Goal: Contribute content: Contribute content

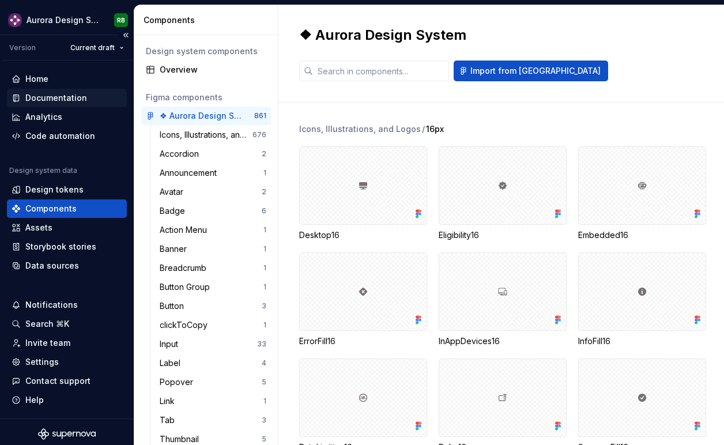
click at [80, 100] on div "Documentation" at bounding box center [56, 98] width 62 height 12
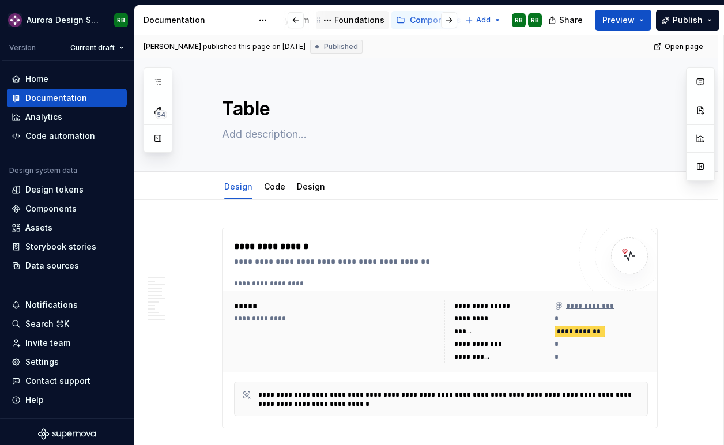
scroll to position [0, 85]
click at [362, 24] on div "Foundations" at bounding box center [357, 20] width 50 height 12
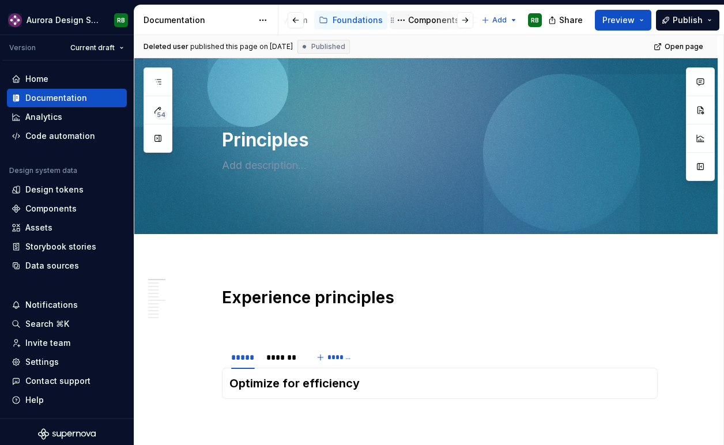
click at [411, 22] on div "Components" at bounding box center [433, 20] width 51 height 12
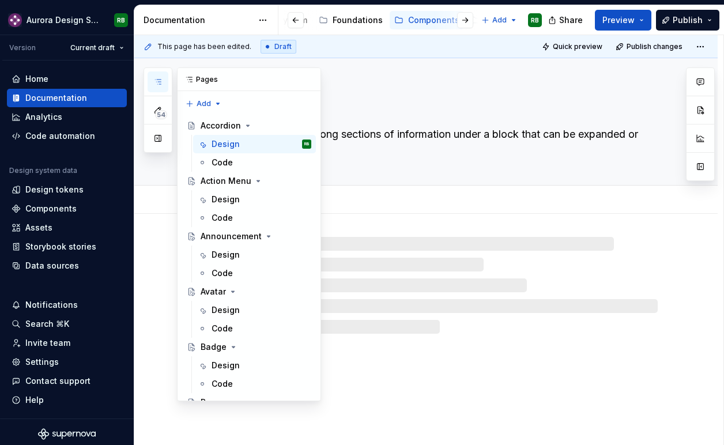
click at [162, 85] on icon "button" at bounding box center [157, 81] width 9 height 9
type textarea "*"
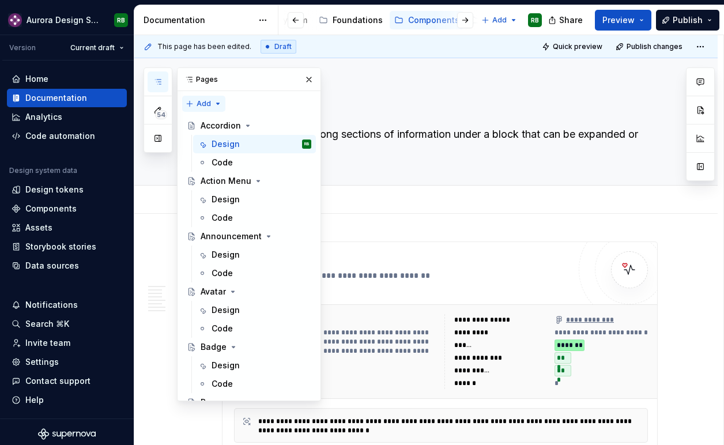
click at [211, 104] on div "54 Pages Add Accessibility guide for tree Page tree. Navigate the tree with the…" at bounding box center [231, 234] width 177 height 334
click at [217, 124] on div "New page" at bounding box center [240, 126] width 75 height 12
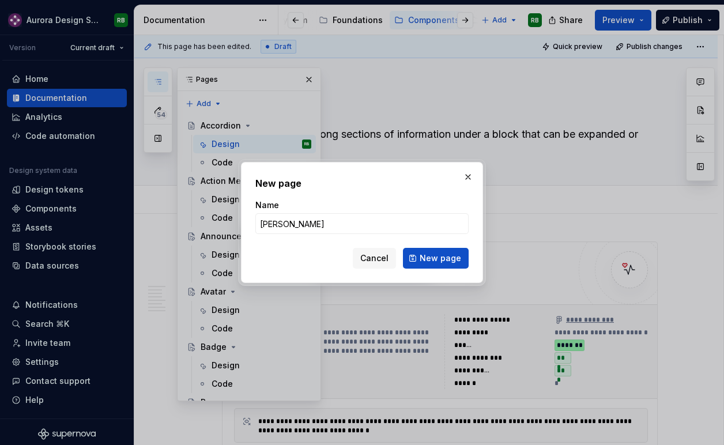
type input "Skip Link"
click at [438, 260] on span "New page" at bounding box center [439, 258] width 41 height 12
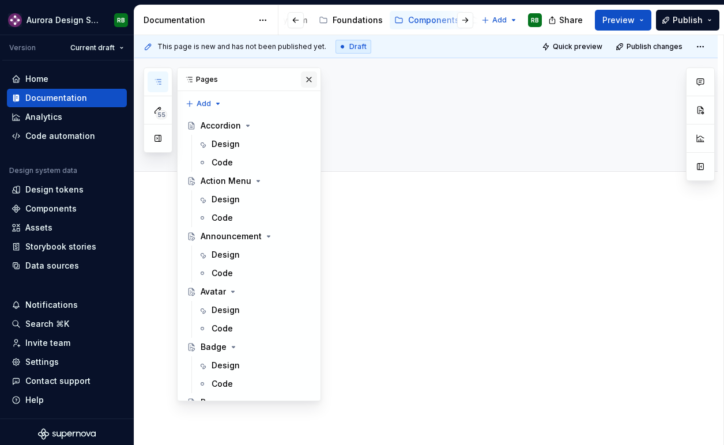
click at [307, 87] on button "button" at bounding box center [309, 79] width 16 height 16
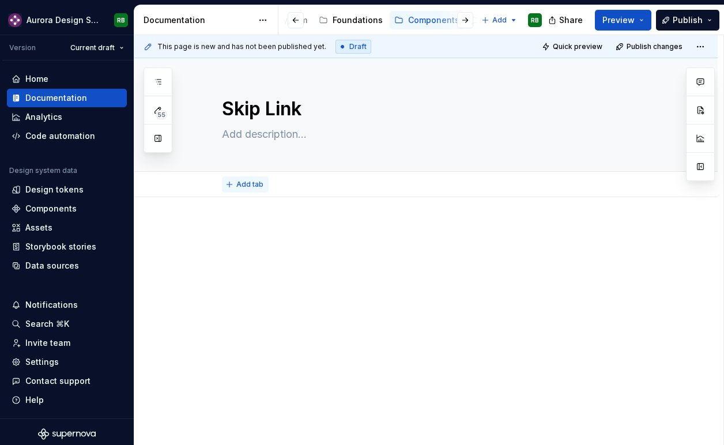
click at [258, 184] on span "Add tab" at bounding box center [249, 184] width 27 height 9
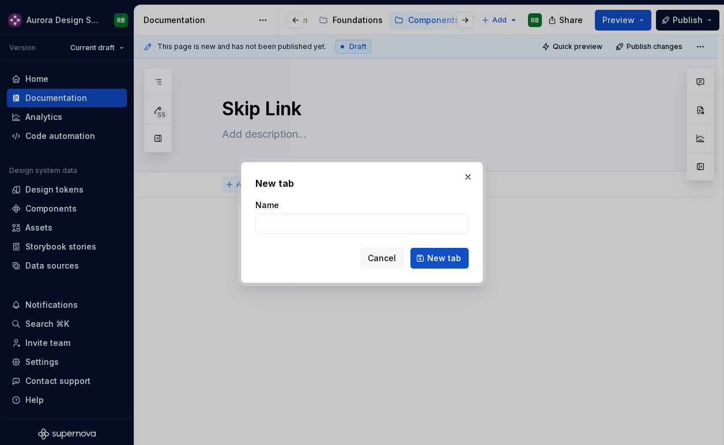
type textarea "*"
type input "D"
type textarea "*"
type input "Design"
click at [439, 255] on span "New tab" at bounding box center [444, 258] width 34 height 12
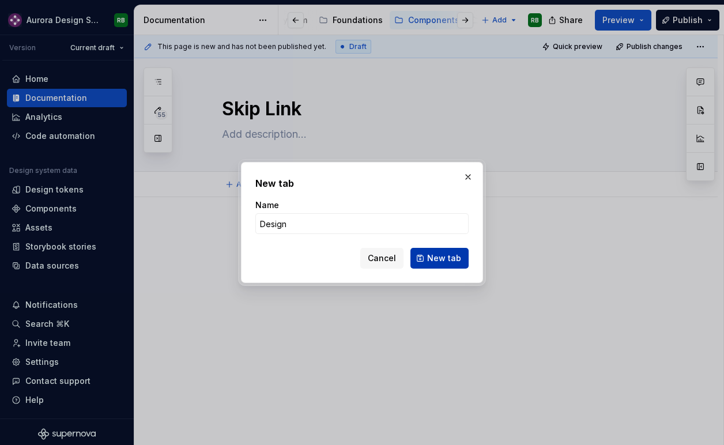
type textarea "*"
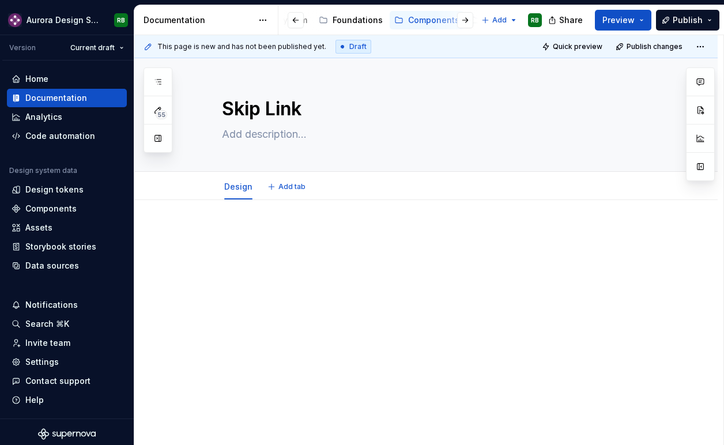
click at [439, 255] on div at bounding box center [440, 250] width 436 height 44
click at [297, 188] on span "Add tab" at bounding box center [291, 186] width 27 height 9
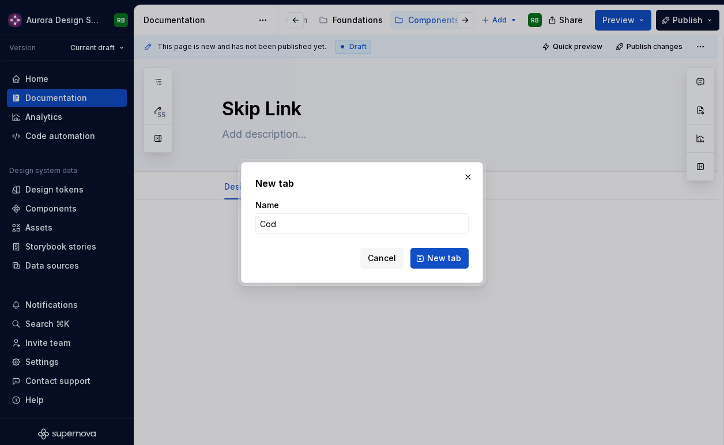
type input "Code"
click at [438, 255] on span "New tab" at bounding box center [444, 258] width 34 height 12
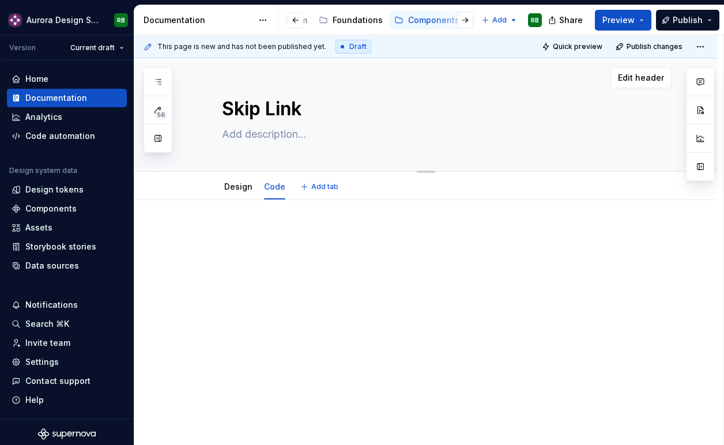
click at [275, 137] on textarea at bounding box center [437, 134] width 436 height 18
type textarea "*"
type textarea "S"
type textarea "*"
type textarea "Sk"
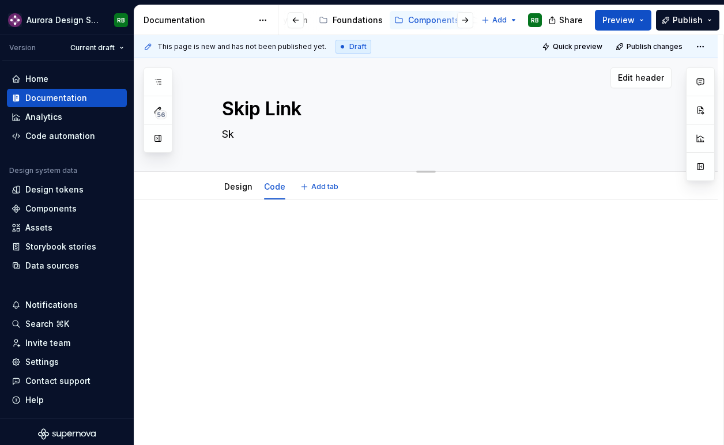
type textarea "*"
type textarea "Ski"
type textarea "*"
type textarea "Skip"
type textarea "*"
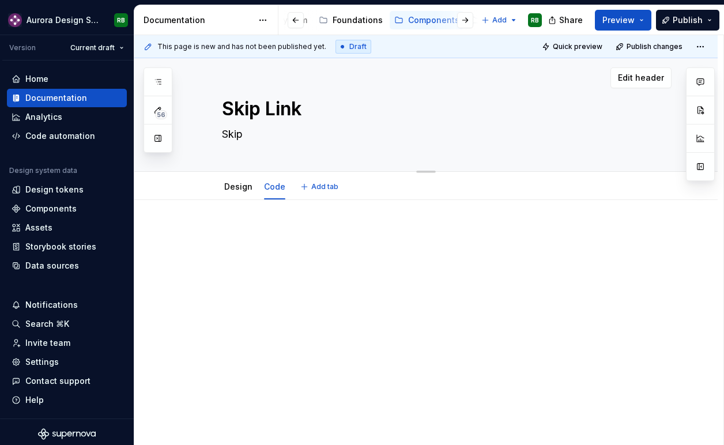
type textarea "Skip"
type textarea "*"
type textarea "Skip l"
type textarea "*"
type textarea "Skip lih"
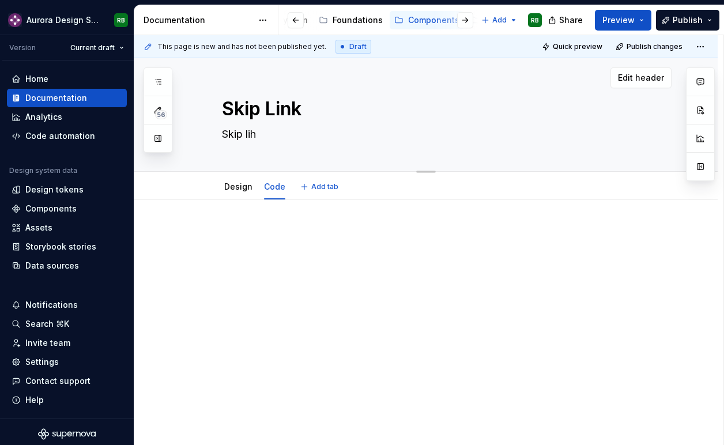
type textarea "*"
type textarea "Skip lihn"
type textarea "*"
type textarea "Skip lihnk"
type textarea "*"
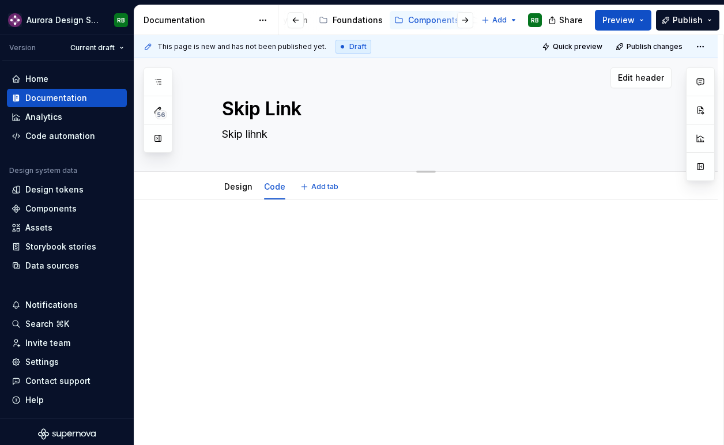
type textarea "Skip lihnks"
type textarea "*"
type textarea "Skip lihnk"
type textarea "*"
type textarea "Skip lihn"
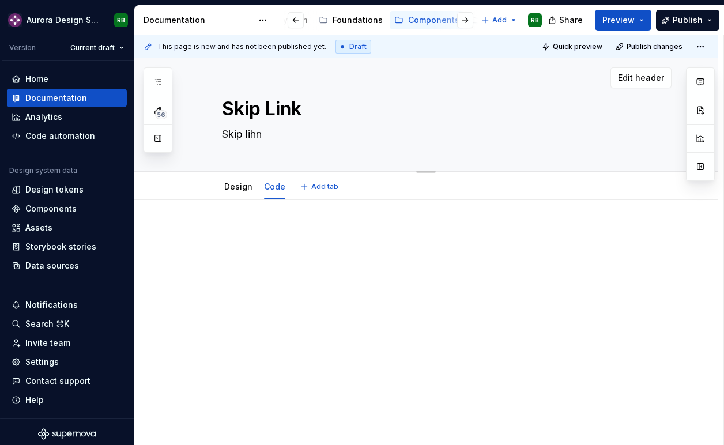
type textarea "*"
type textarea "Skip lih"
type textarea "*"
type textarea "Skip li"
type textarea "*"
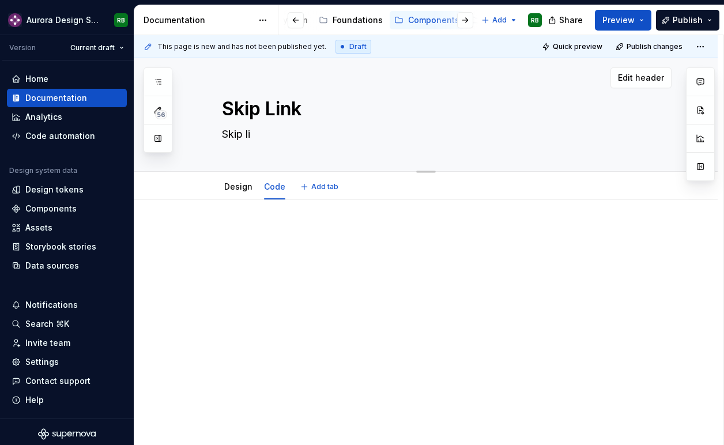
type textarea "[PERSON_NAME]"
type textarea "*"
type textarea "Skip link"
type textarea "*"
type textarea "Skip links"
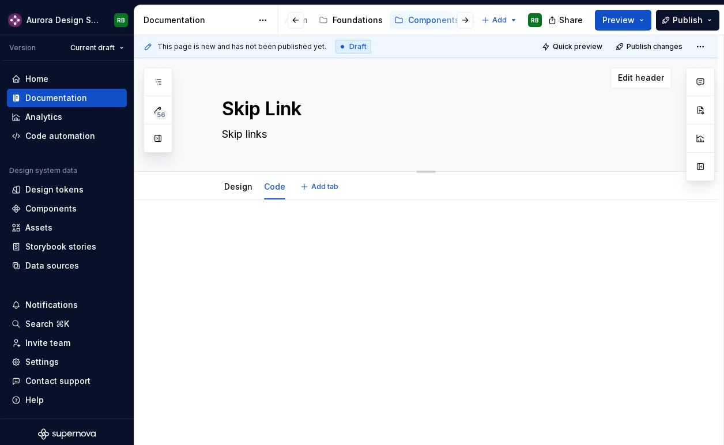
type textarea "*"
type textarea "Skip links a"
type textarea "*"
type textarea "Skip links al"
type textarea "*"
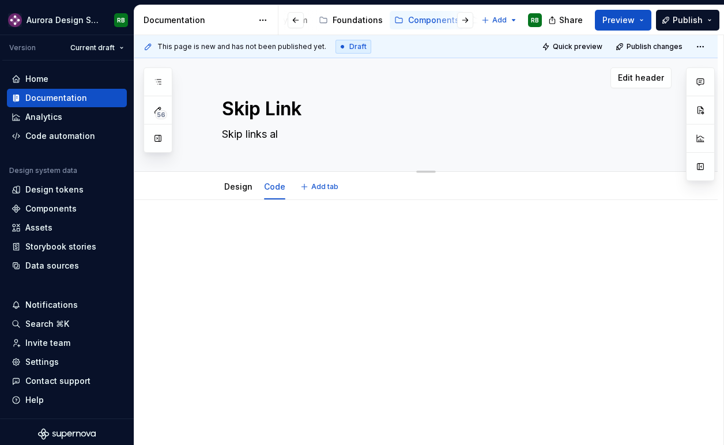
type textarea "Skip links all"
type textarea "*"
type textarea "Skip links allo"
type textarea "*"
type textarea "Skip links allow"
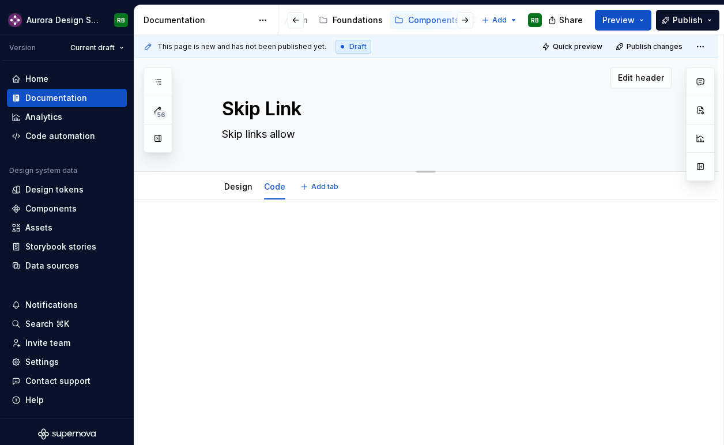
type textarea "*"
type textarea "Skip links allow"
type textarea "*"
type textarea "Skip links allow k"
type textarea "*"
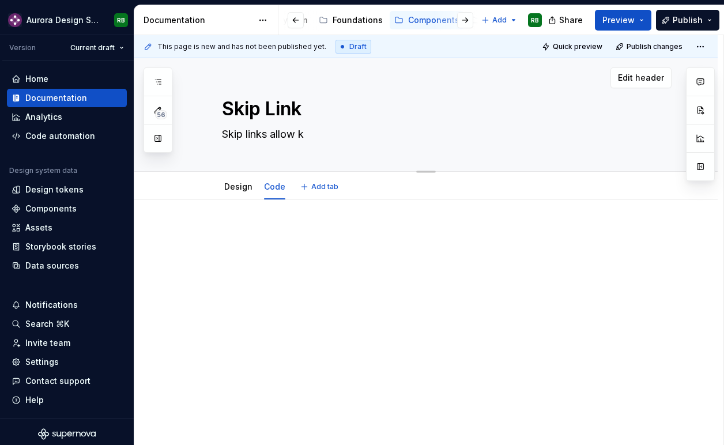
type textarea "Skip links allow ke"
type textarea "*"
type textarea "Skip links allow keyb"
type textarea "*"
type textarea "Skip links allow keybo"
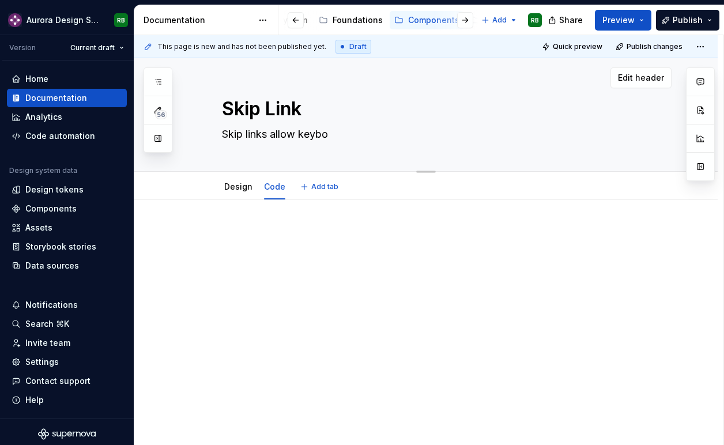
type textarea "*"
type textarea "Skip links allow keyboa"
type textarea "*"
type textarea "Skip links allow keyboar"
type textarea "*"
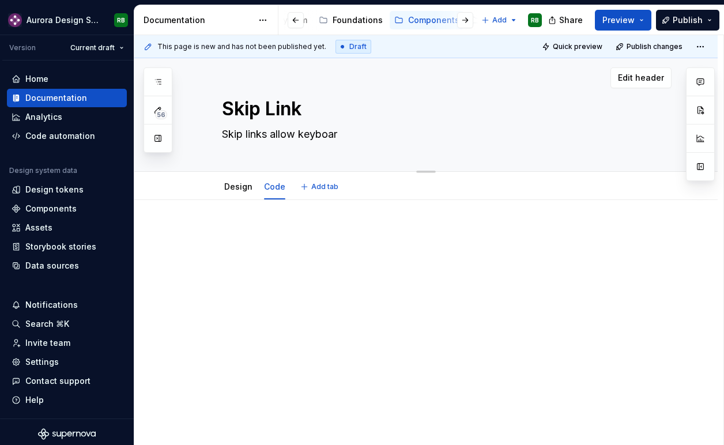
type textarea "Skip links allow keyboard"
type textarea "*"
type textarea "Skip links allow keyboard-"
type textarea "*"
type textarea "Skip links allow keyboard-o"
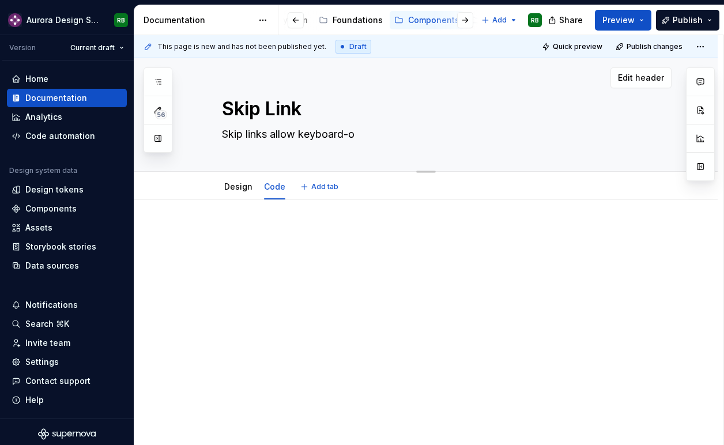
type textarea "*"
type textarea "Skip links allow keyboard-on"
type textarea "*"
type textarea "Skip links allow keyboard-onl"
type textarea "*"
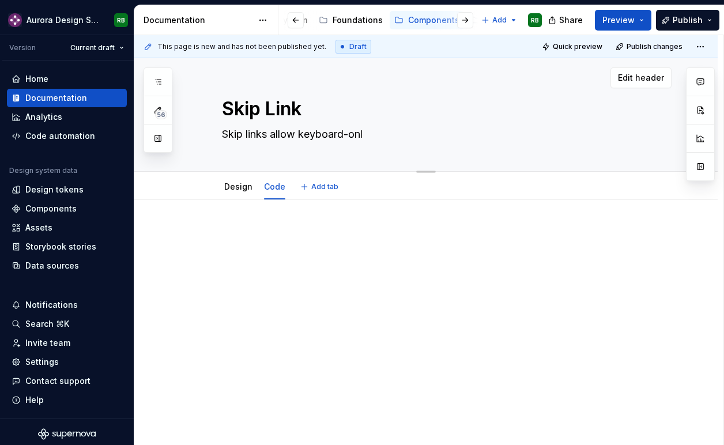
type textarea "Skip links allow keyboard-only"
type textarea "*"
type textarea "Skip links allow keyboard-only"
type textarea "*"
type textarea "Skip links allow keyboard-only a"
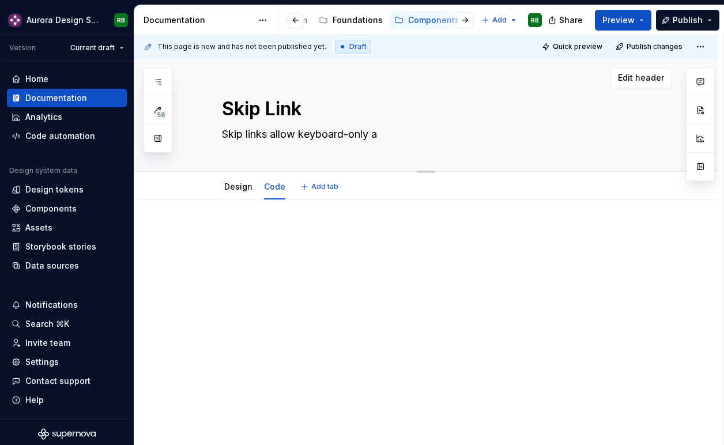
type textarea "*"
type textarea "Skip links allow keyboard-only an"
type textarea "*"
type textarea "Skip links allow keyboard-only and"
type textarea "*"
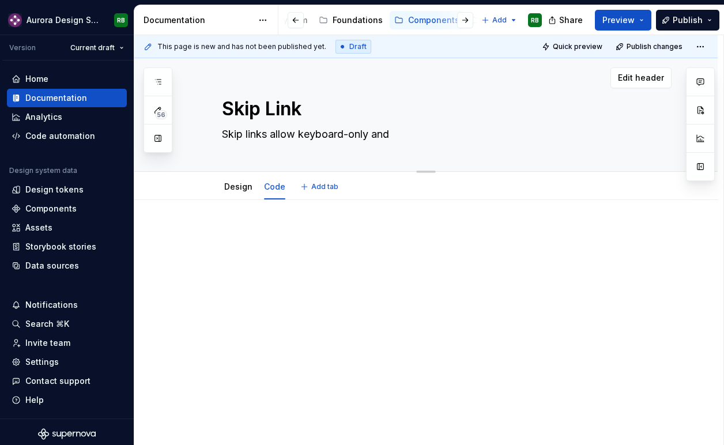
type textarea "Skip links allow keyboard-only and a"
type textarea "*"
type textarea "Skip links allow keyboard-only and as"
type textarea "*"
type textarea "Skip links allow keyboard-only and ass"
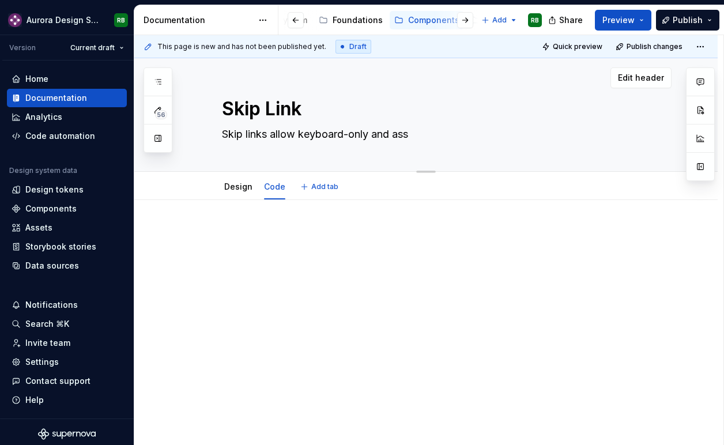
type textarea "*"
type textarea "Skip links allow keyboard-only and assi"
type textarea "*"
type textarea "Skip links allow keyboard-only and assis"
type textarea "*"
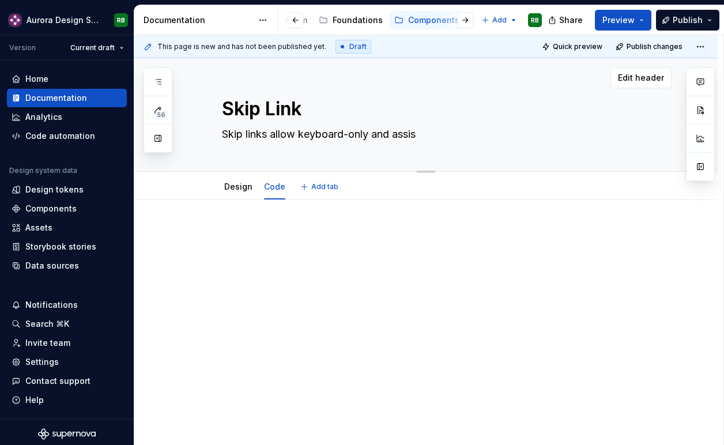
type textarea "Skip links allow keyboard-only and assist"
type textarea "*"
type textarea "Skip links allow keyboard-only and assisti"
type textarea "*"
type textarea "Skip links allow keyboard-only and assistiv"
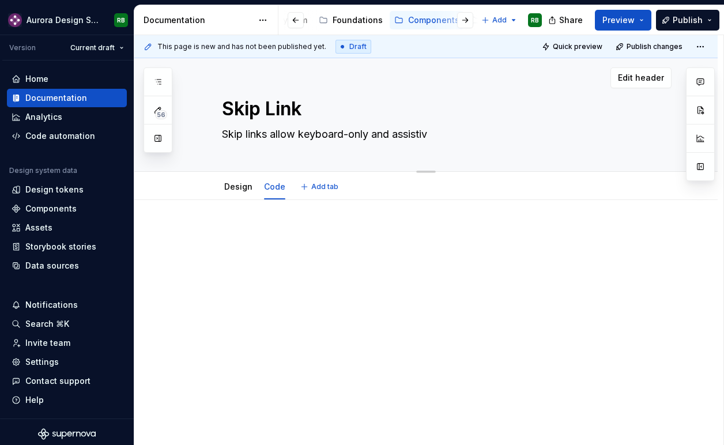
type textarea "*"
type textarea "Skip links allow keyboard-only and assistive"
type textarea "*"
type textarea "Skip links allow keyboard-only and assistive"
type textarea "*"
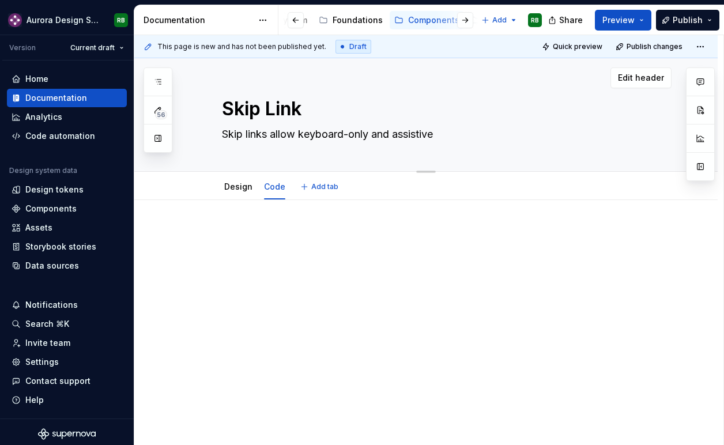
type textarea "Skip links allow keyboard-only and assistive d"
type textarea "*"
type textarea "Skip links allow keyboard-only and assistive t"
type textarea "*"
type textarea "Skip links allow keyboard-only and assistive te"
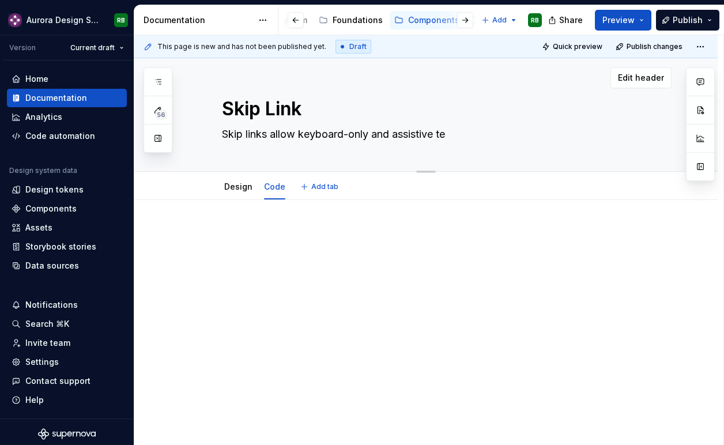
type textarea "*"
type textarea "Skip links allow keyboard-only and assistive tec"
type textarea "*"
type textarea "Skip links allow keyboard-only and assistive tech"
type textarea "*"
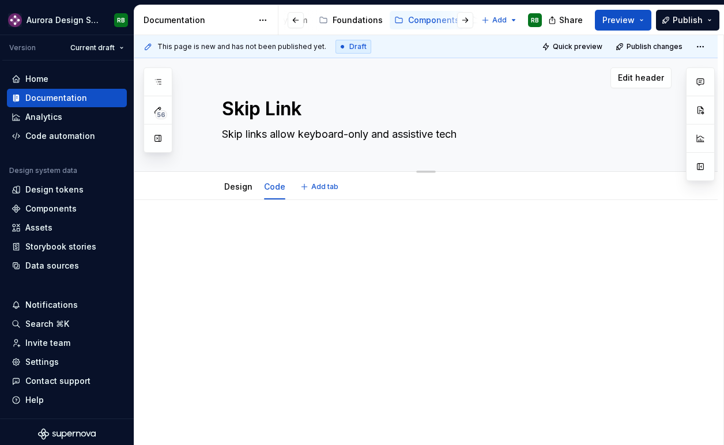
type textarea "Skip links allow keyboard-only and assistive tech"
type textarea "*"
type textarea "Skip links allow keyboard-only and assistive tech u"
type textarea "*"
type textarea "Skip links allow keyboard-only and assistive tech us"
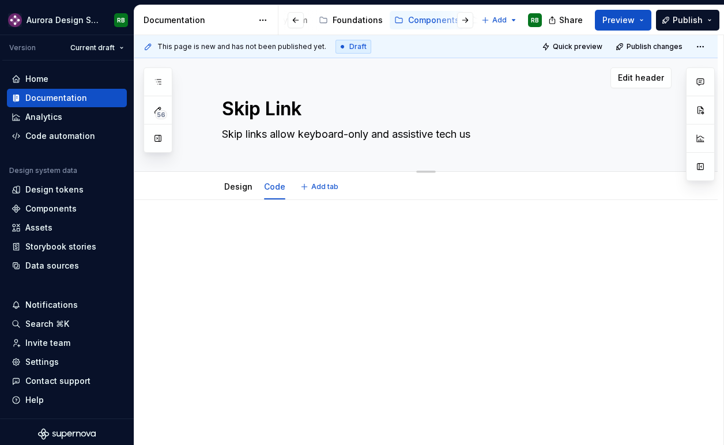
type textarea "*"
type textarea "Skip links allow keyboard-only and assistive tech use"
type textarea "*"
type textarea "Skip links allow keyboard-only and assistive tech user"
type textarea "*"
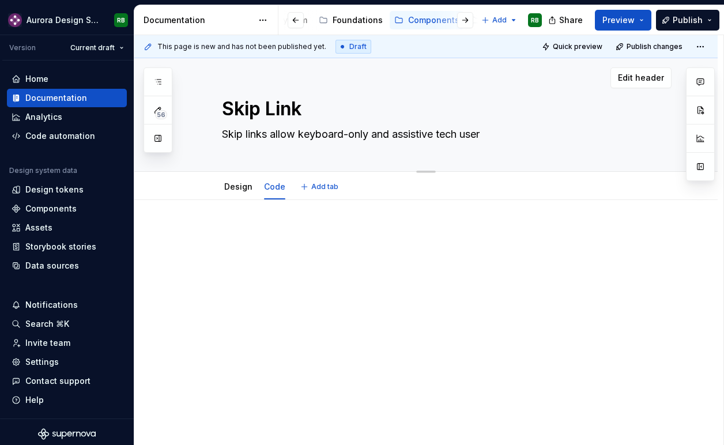
type textarea "Skip links allow keyboard-only and assistive tech users"
type textarea "*"
type textarea "Skip links allow keyboard-only and assistive tech users"
type textarea "*"
type textarea "Skip links allow keyboard-only and assistive tech users t"
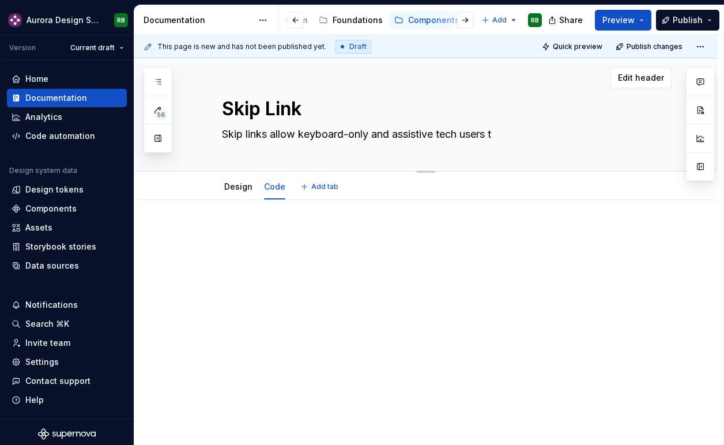
type textarea "*"
type textarea "Skip links allow keyboard-only and assistive tech users to"
type textarea "*"
type textarea "Skip links allow keyboard-only and assistive tech users to"
type textarea "*"
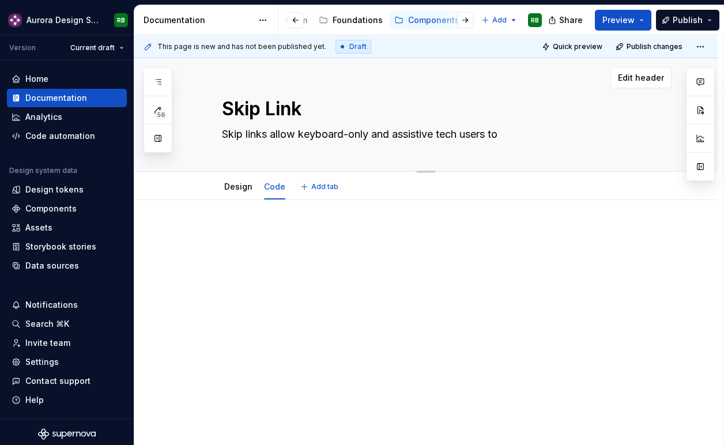
type textarea "Skip links allow keyboard-only and assistive tech users to j"
type textarea "*"
type textarea "Skip links allow keyboard-only and assistive tech users to ju"
type textarea "*"
type textarea "Skip links allow keyboard-only and assistive tech users to jump"
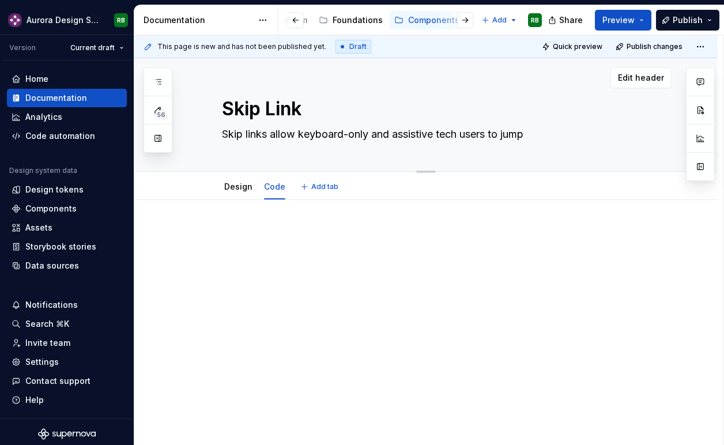
type textarea "*"
type textarea "Skip links allow keyboard-only and assistive tech users to jump"
type textarea "*"
type textarea "Skip links allow keyboard-only and assistive tech users to jump t"
type textarea "*"
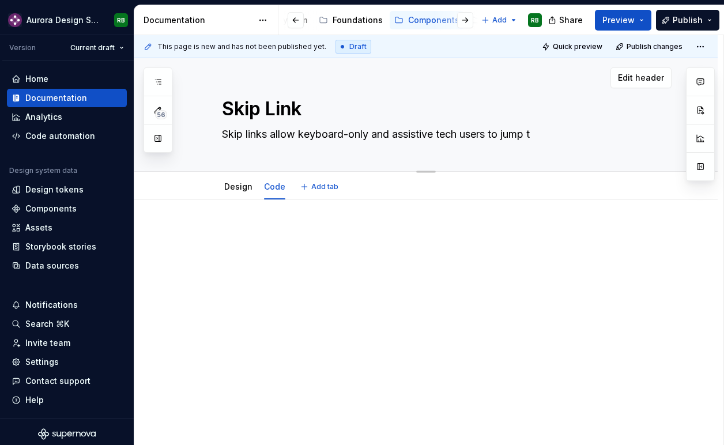
type textarea "Skip links allow keyboard-only and assistive tech users to jump to"
type textarea "*"
type textarea "Skip links allow keyboard-only and assistive tech users to jump to"
type textarea "*"
type textarea "Skip links allow keyboard-only and assistive tech users to jump to t"
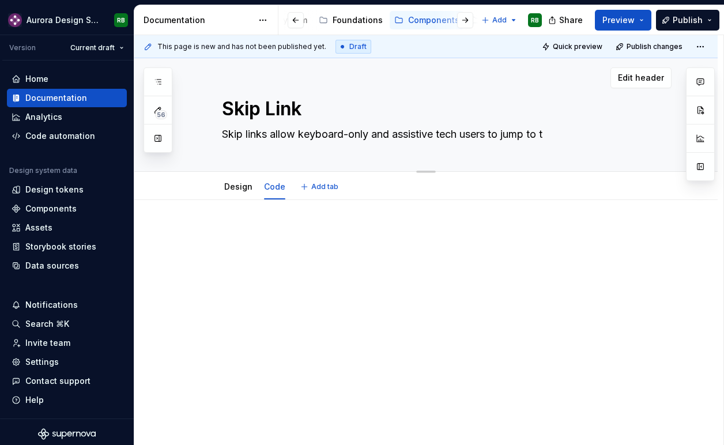
type textarea "*"
type textarea "Skip links allow keyboard-only and assistive tech users to jump to th"
type textarea "*"
type textarea "Skip links allow keyboard-only and assistive tech users to jump to the"
type textarea "*"
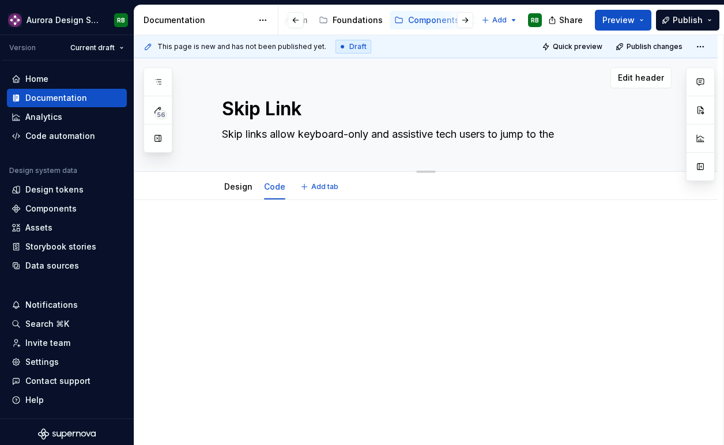
type textarea "Skip links allow keyboard-only and assistive tech users to jump to the"
type textarea "*"
type textarea "Skip links allow keyboard-only and assistive tech users to jump to the m"
type textarea "*"
type textarea "Skip links allow keyboard-only and assistive tech users to jump to the ma"
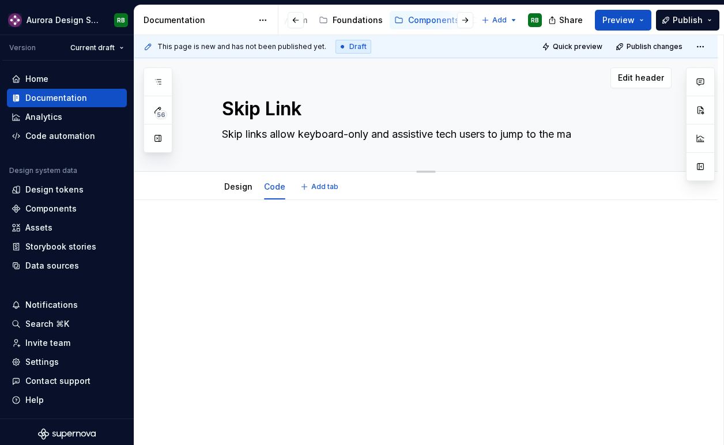
type textarea "*"
type textarea "Skip links allow keyboard-only and assistive tech users to jump to the mai"
type textarea "*"
type textarea "Skip links allow keyboard-only and assistive tech users to jump to the main"
type textarea "*"
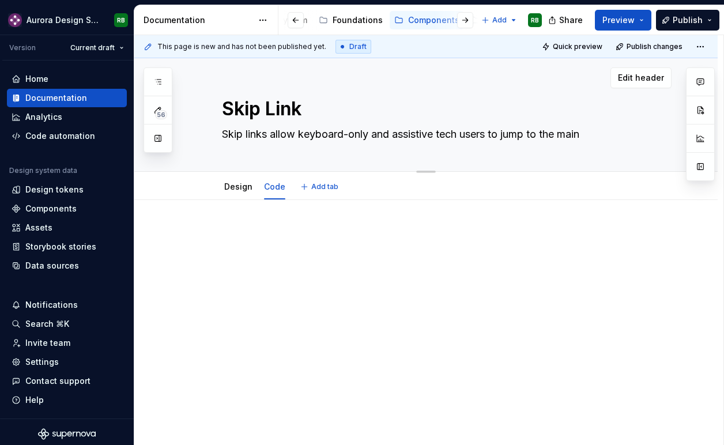
type textarea "Skip links allow keyboard-only and assistive tech users to jump to the main"
type textarea "*"
type textarea "Skip links allow keyboard-only and assistive tech users to jump to the main con"
type textarea "*"
type textarea "Skip links allow keyboard-only and assistive tech users to jump to the main cont"
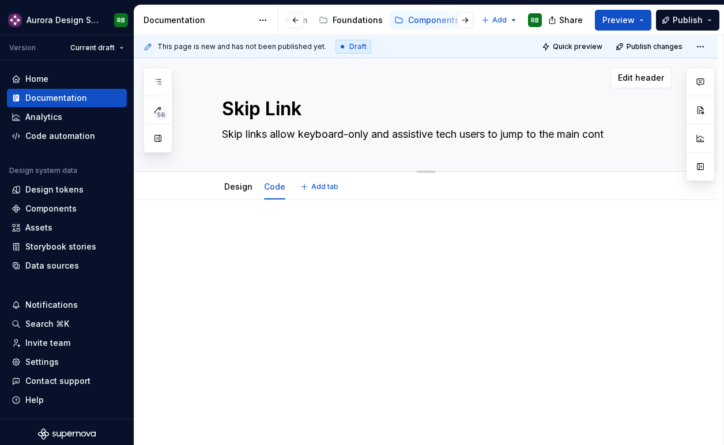
type textarea "*"
type textarea "Skip links allow keyboard-only and assistive tech users to jump to the main [PE…"
type textarea "*"
type textarea "Skip links allow keyboard-only and assistive tech users to jump to the main con…"
type textarea "*"
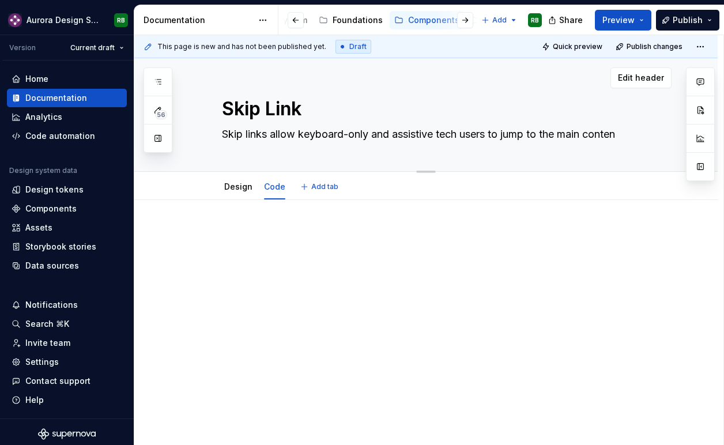
type textarea "Skip links allow keyboard-only and assistive tech users to jump to the main con…"
type textarea "*"
type textarea "Skip links allow keyboard-only and assistive tech users to jump to the main con…"
type textarea "*"
type textarea "Skip links allow keyboard-only and assistive tech users to jump to the main con…"
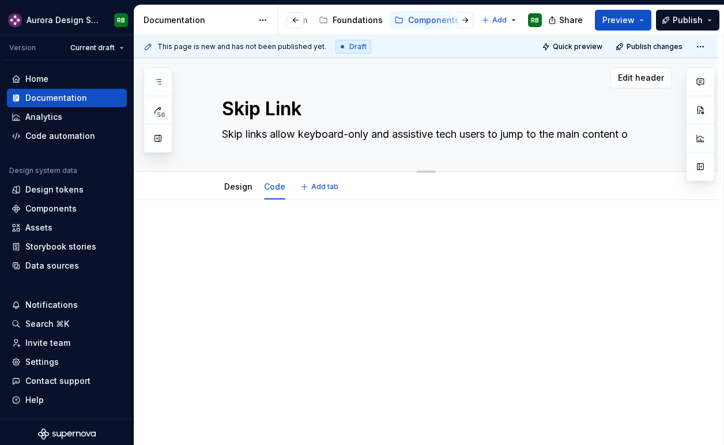
type textarea "*"
type textarea "Skip links allow keyboard-only and assistive tech users to jump to the main con…"
type textarea "*"
type textarea "Skip links allow keyboard-only and assistive tech users to jump to the main con…"
type textarea "*"
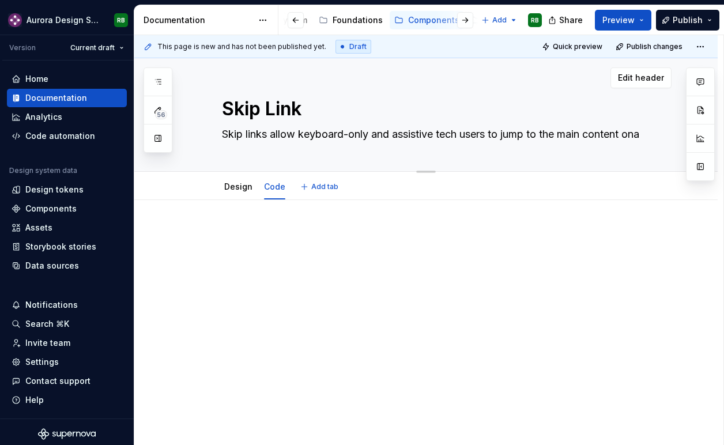
type textarea "Skip links allow keyboard-only and assistive tech users to jump to the main con…"
type textarea "*"
type textarea "Skip links allow keyboard-only and assistive tech users to jump to the main con…"
type textarea "*"
type textarea "Skip links allow keyboard-only and assistive tech users to jump to the main con…"
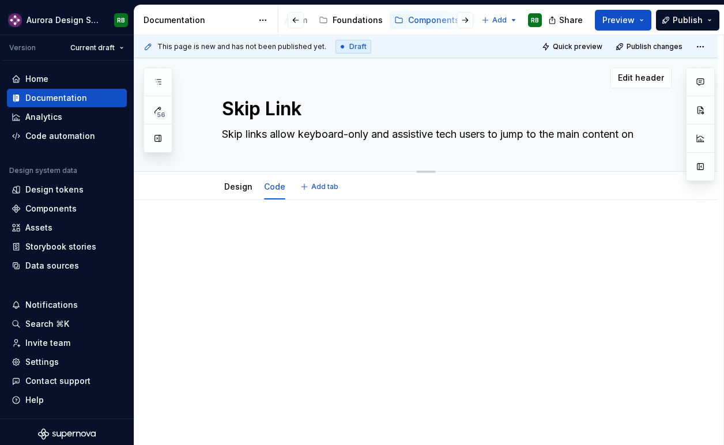
type textarea "*"
type textarea "Skip links allow keyboard-only and assistive tech users to jump to the main con…"
type textarea "*"
type textarea "Skip links allow keyboard-only and assistive tech users to jump to the main con…"
type textarea "*"
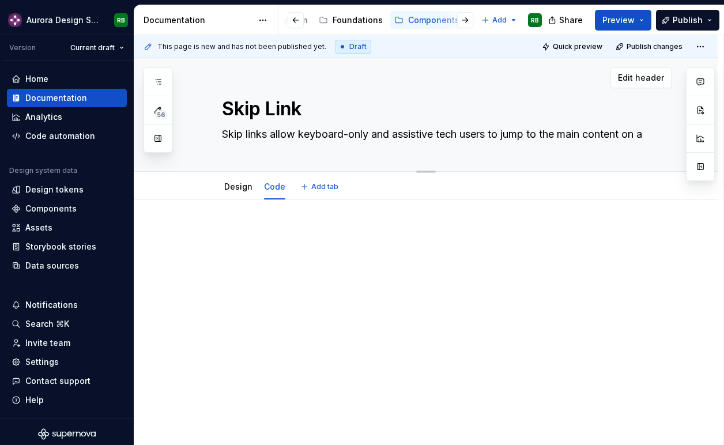
type textarea "Skip links allow keyboard-only and assistive tech users to jump to the main con…"
type textarea "*"
type textarea "Skip links allow keyboard-only and assistive tech users to jump to the main con…"
click at [243, 205] on link "Design" at bounding box center [238, 200] width 28 height 10
click at [255, 252] on p at bounding box center [440, 248] width 436 height 14
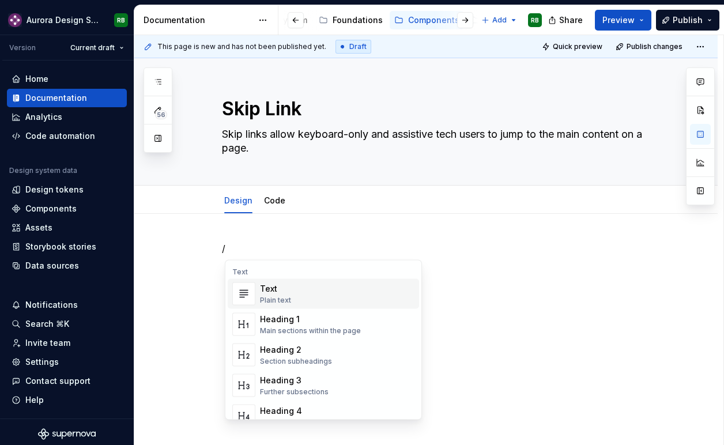
click at [291, 218] on div "/" at bounding box center [425, 323] width 583 height 219
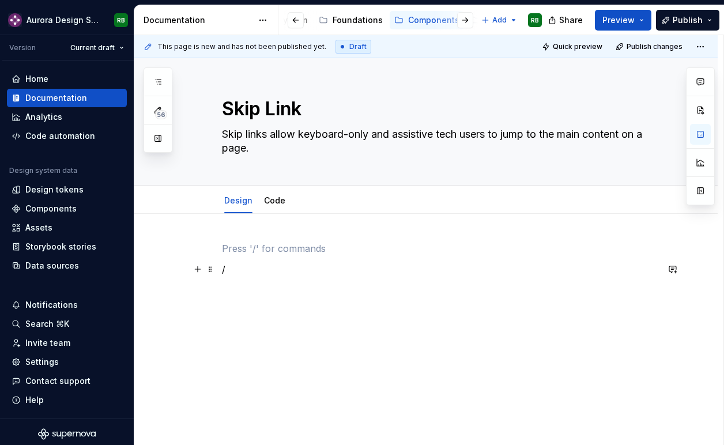
click at [262, 270] on p "/" at bounding box center [440, 269] width 436 height 14
click at [271, 238] on div at bounding box center [425, 323] width 583 height 219
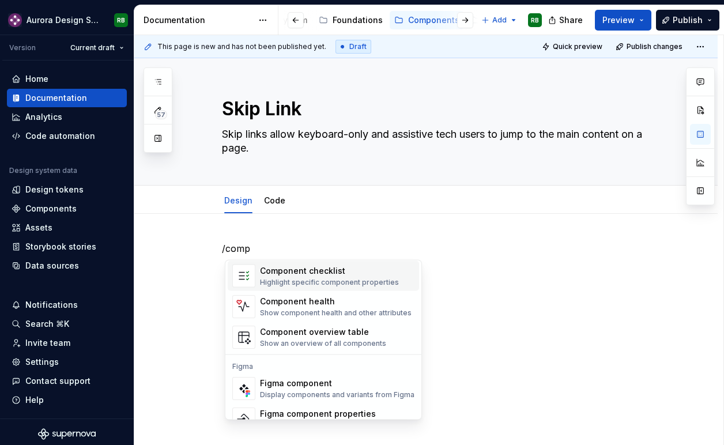
scroll to position [9, 0]
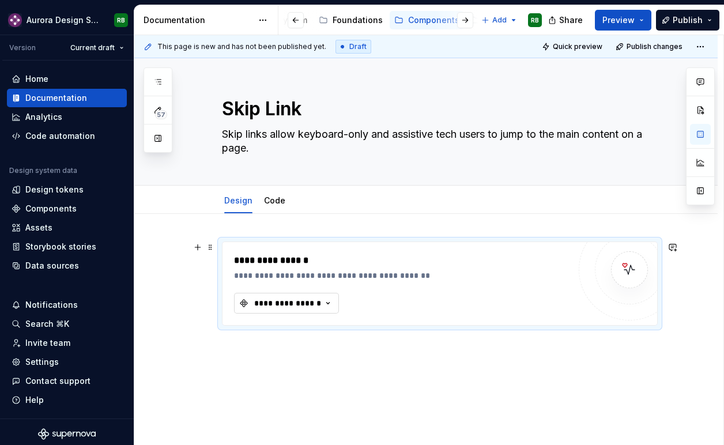
click at [290, 297] on div "**********" at bounding box center [287, 303] width 69 height 12
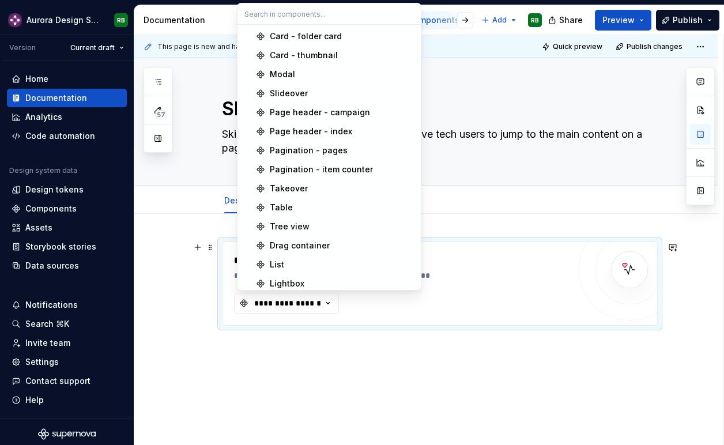
scroll to position [1063, 0]
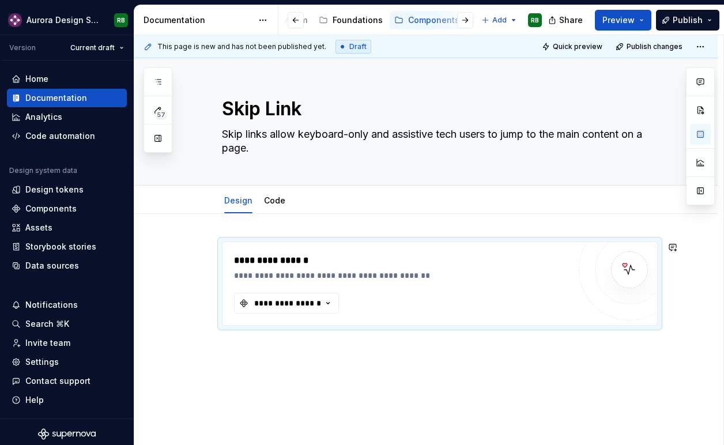
click at [286, 374] on div "**********" at bounding box center [425, 343] width 583 height 259
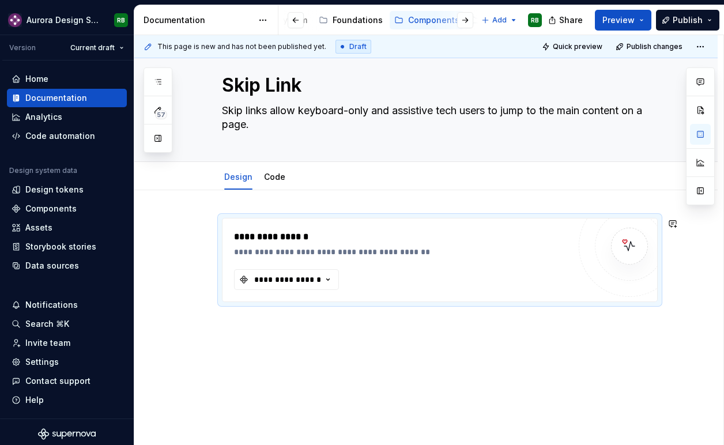
scroll to position [27, 0]
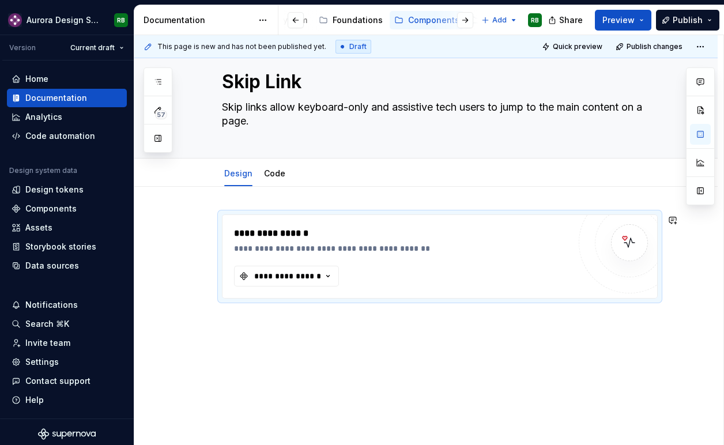
click at [278, 334] on div "**********" at bounding box center [425, 316] width 583 height 259
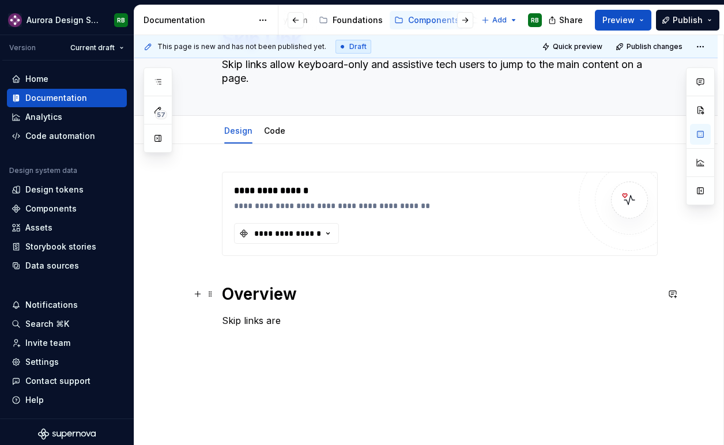
scroll to position [70, 0]
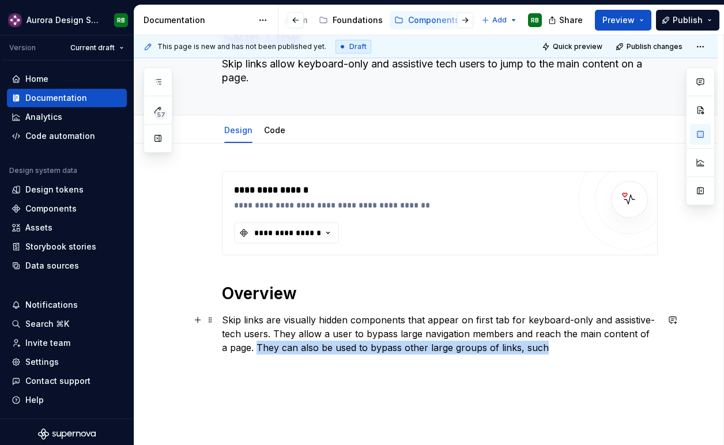
click at [251, 349] on p "Skip links are visually hidden components that appear on first tab for keyboard…" at bounding box center [440, 333] width 436 height 41
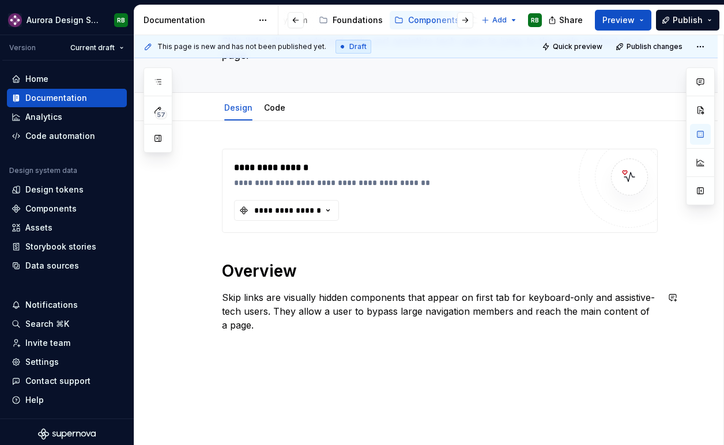
scroll to position [111, 0]
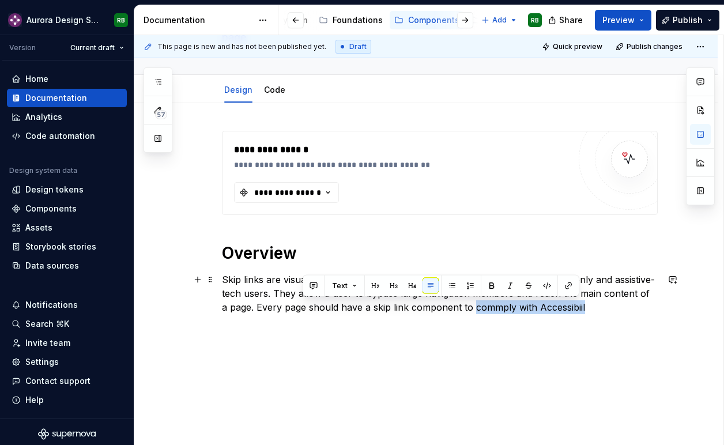
click at [466, 307] on p "Skip links are visually hidden components that appear on first tab for keyboard…" at bounding box center [440, 292] width 436 height 41
click at [452, 309] on p "Skip links are visually hidden components that appear on first tab for keyboard…" at bounding box center [440, 292] width 436 height 41
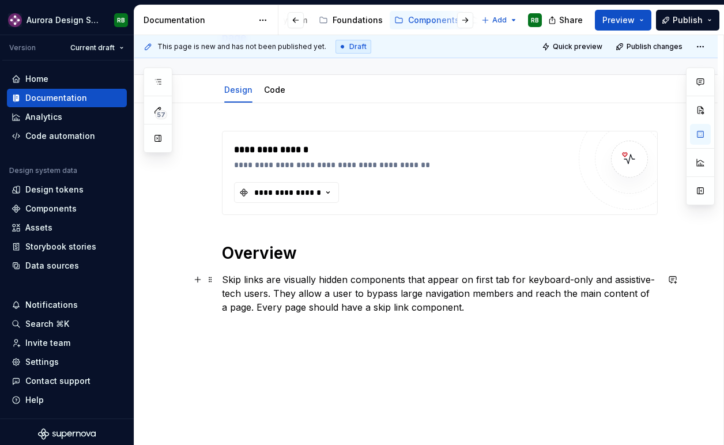
click at [254, 309] on p "Skip links are visually hidden components that appear on first tab for keyboard…" at bounding box center [440, 292] width 436 height 41
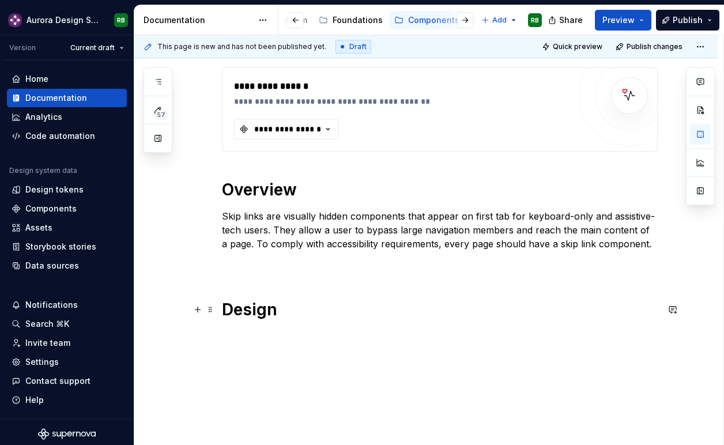
scroll to position [184, 0]
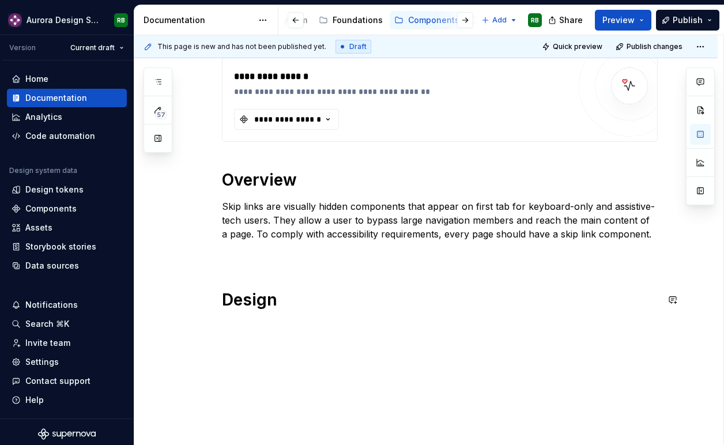
click at [251, 262] on div "**********" at bounding box center [440, 184] width 436 height 252
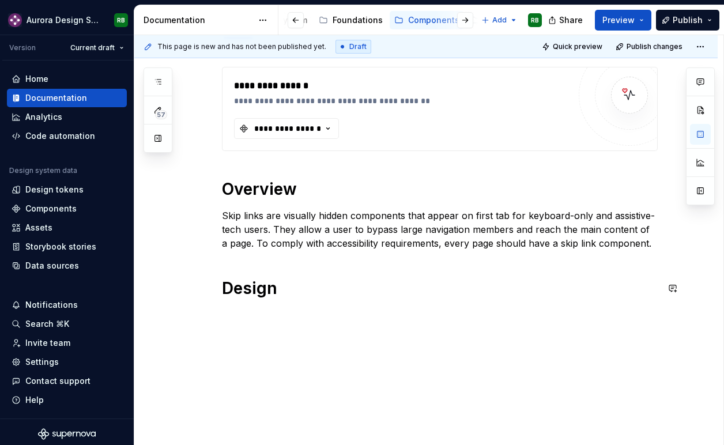
click at [237, 336] on div "**********" at bounding box center [425, 242] width 583 height 407
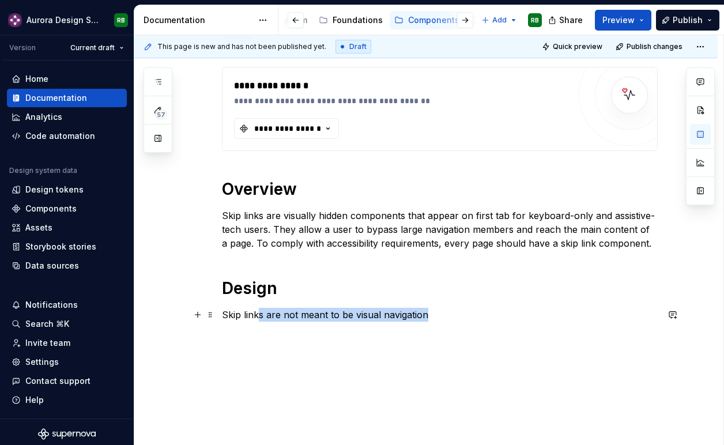
click at [263, 316] on p "Skip links are not meant to be visual navigation" at bounding box center [440, 315] width 436 height 14
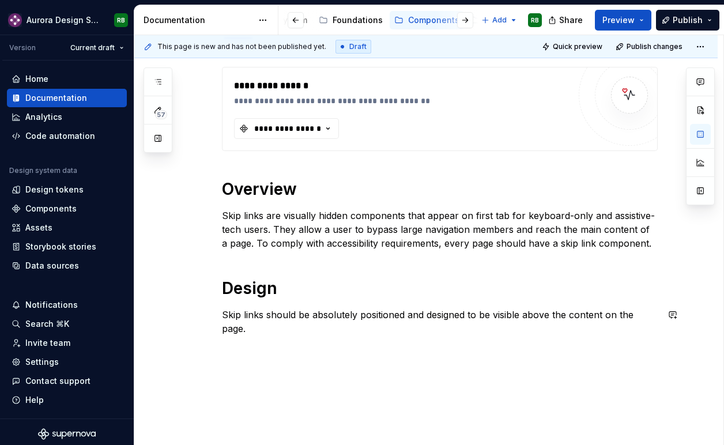
scroll to position [211, 0]
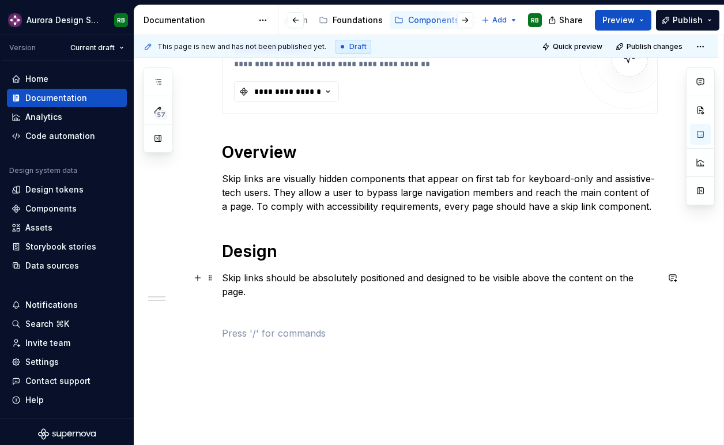
click at [282, 296] on p "Skip links should be absolutely positioned and designed to be visible above the…" at bounding box center [440, 285] width 436 height 28
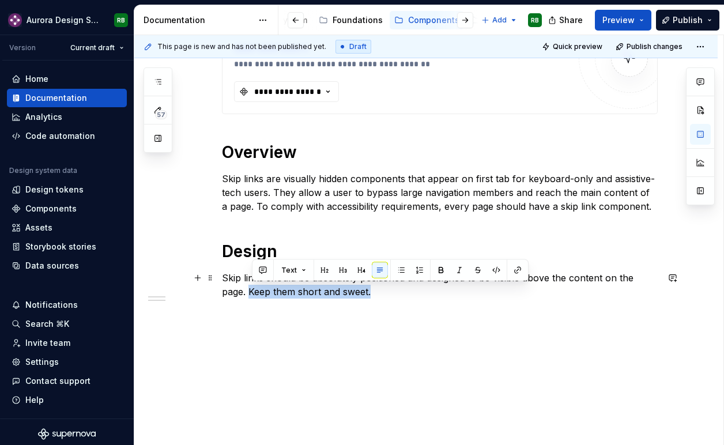
click at [254, 290] on p "Skip links should be absolutely positioned and designed to be visible above the…" at bounding box center [440, 285] width 436 height 28
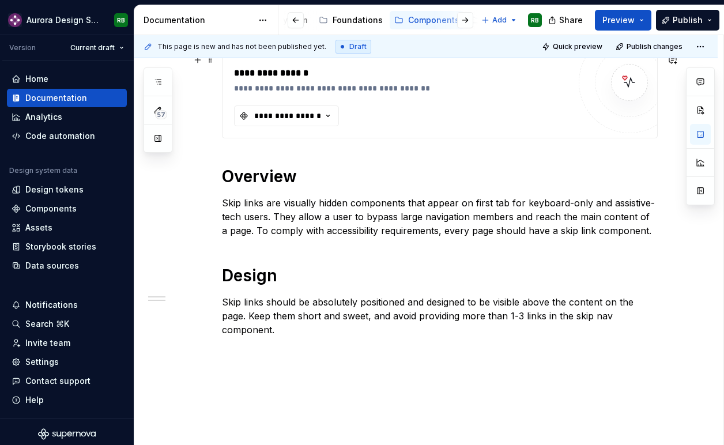
scroll to position [188, 0]
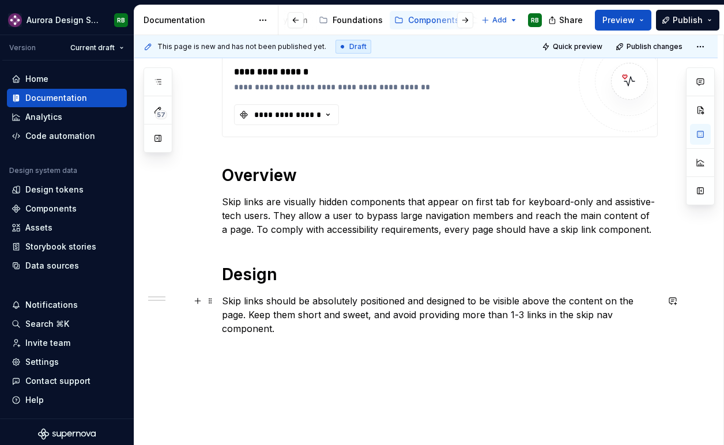
click at [600, 317] on p "Skip links should be absolutely positioned and designed to be visible above the…" at bounding box center [440, 314] width 436 height 41
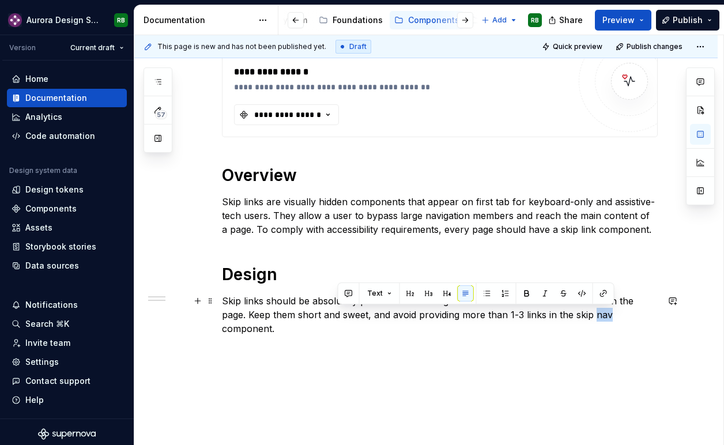
click at [600, 317] on p "Skip links should be absolutely positioned and designed to be visible above the…" at bounding box center [440, 314] width 436 height 41
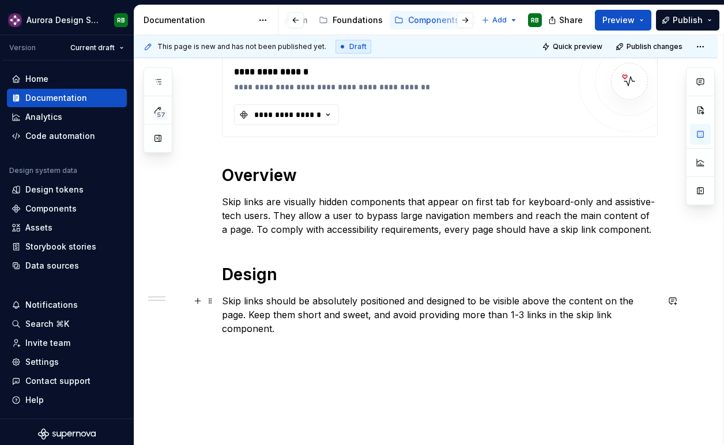
click at [319, 317] on p "Skip links should be absolutely positioned and designed to be visible above the…" at bounding box center [440, 314] width 436 height 41
click at [315, 322] on p "Skip links should be absolutely positioned and designed to be visible above the…" at bounding box center [440, 314] width 436 height 41
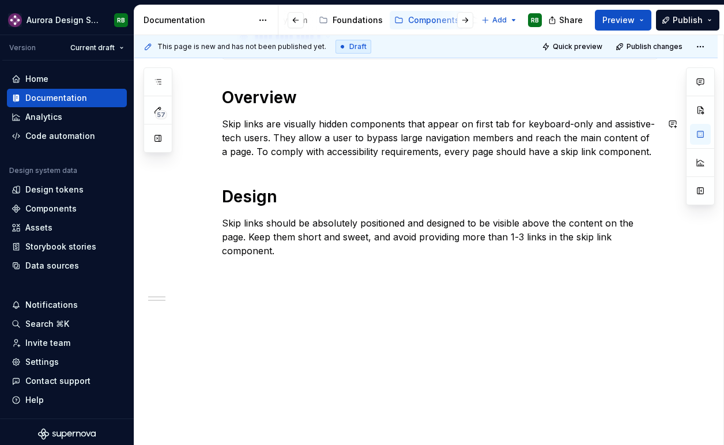
scroll to position [267, 0]
click at [353, 204] on h1 "Design" at bounding box center [440, 196] width 436 height 21
click at [321, 249] on p "Skip links should be absolutely positioned and designed to be visible above the…" at bounding box center [440, 235] width 436 height 41
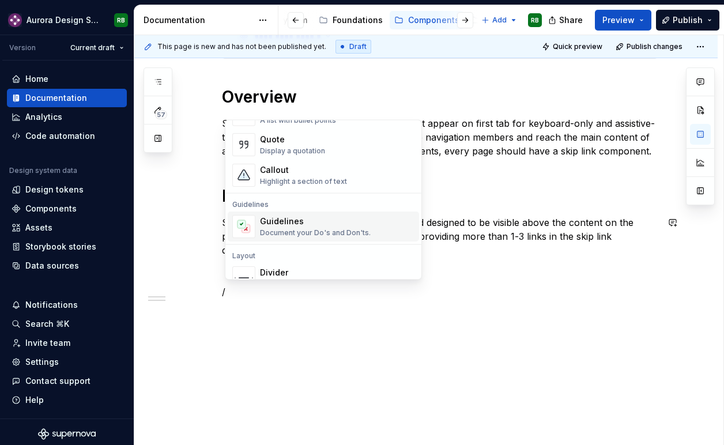
scroll to position [274, 0]
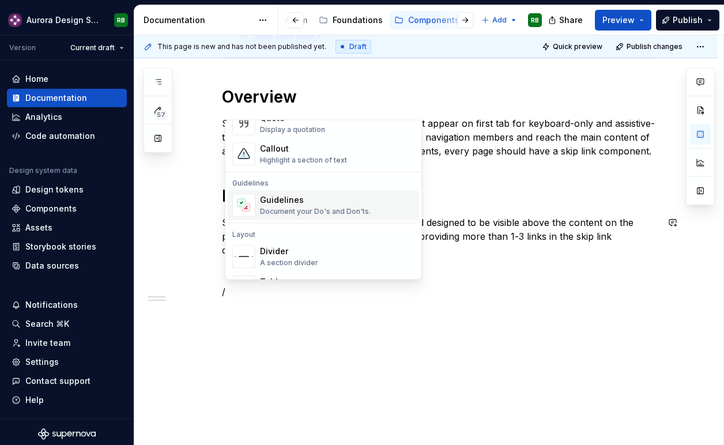
click at [309, 199] on div "Guidelines" at bounding box center [315, 201] width 111 height 12
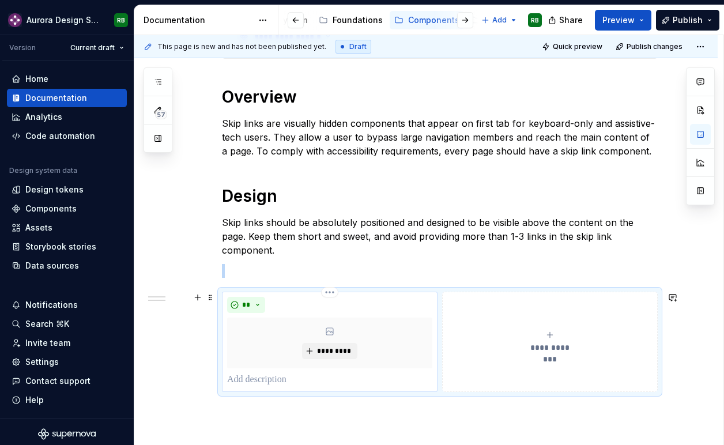
click at [284, 376] on p at bounding box center [329, 380] width 205 height 14
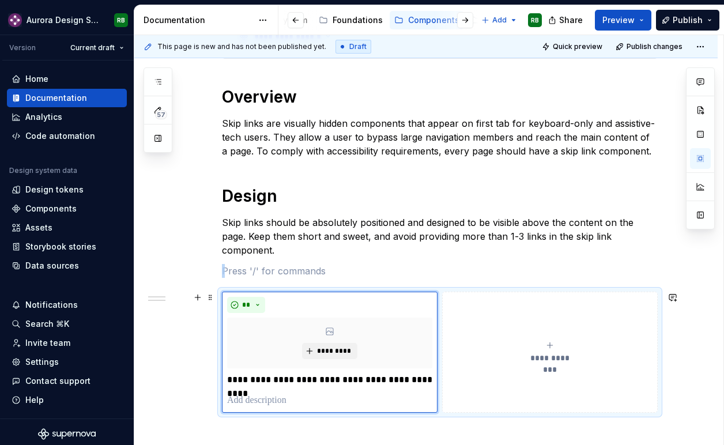
click at [513, 346] on div "**********" at bounding box center [549, 351] width 205 height 23
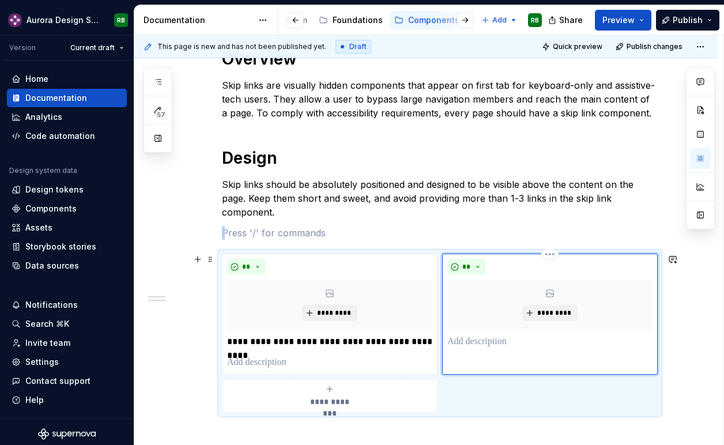
scroll to position [308, 0]
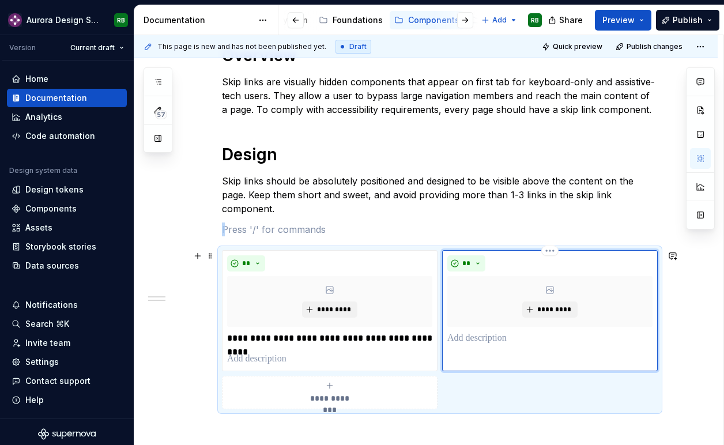
click at [490, 340] on p at bounding box center [549, 338] width 205 height 14
click at [479, 259] on button "**" at bounding box center [466, 263] width 38 height 16
click at [483, 304] on span "Don't" at bounding box center [502, 304] width 98 height 18
click at [477, 337] on p at bounding box center [549, 338] width 205 height 14
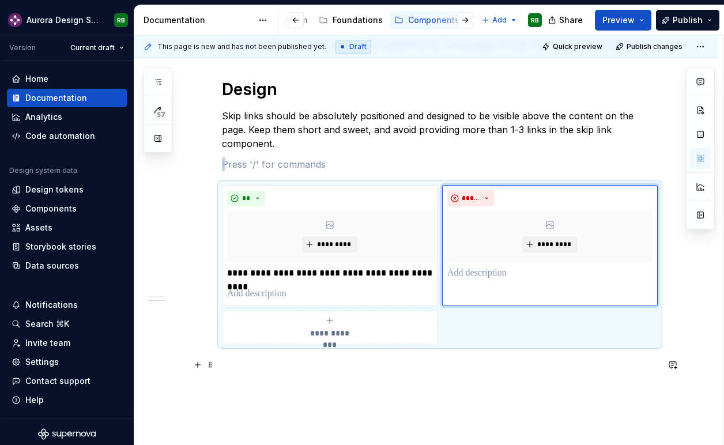
click at [321, 370] on p at bounding box center [440, 365] width 436 height 14
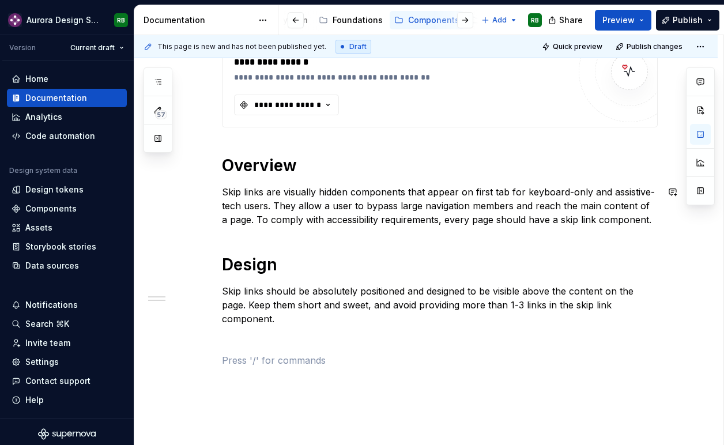
scroll to position [200, 0]
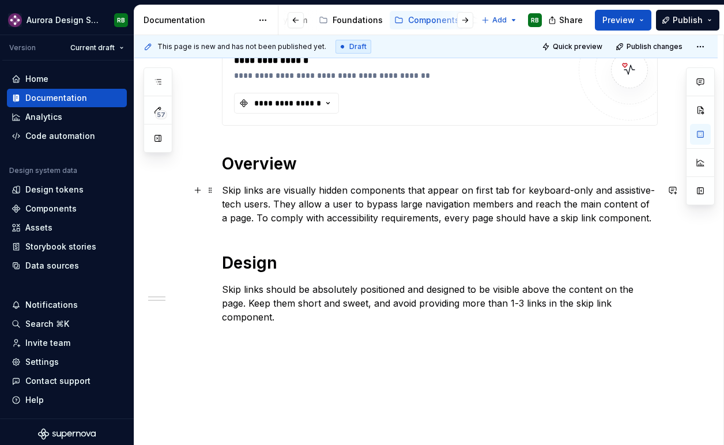
click at [478, 191] on p "Skip links are visually hidden components that appear on first tab for keyboard…" at bounding box center [440, 203] width 436 height 41
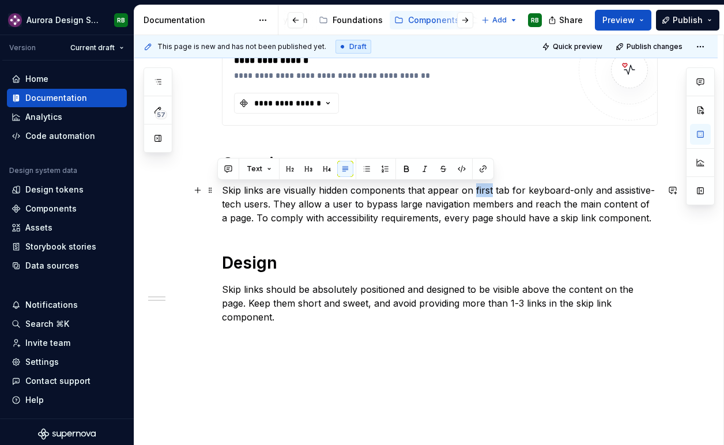
click at [478, 191] on p "Skip links are visually hidden components that appear on first tab for keyboard…" at bounding box center [440, 203] width 436 height 41
click at [296, 210] on p "Skip links are visually hidden components that appear on first tab for keyboard…" at bounding box center [440, 203] width 436 height 41
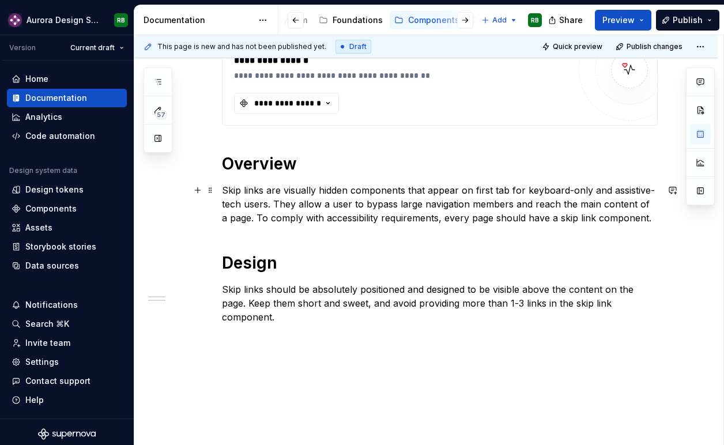
click at [494, 209] on p "Skip links are visually hidden components that appear on first tab for keyboard…" at bounding box center [440, 203] width 436 height 41
click at [250, 221] on p "Skip links are visually hidden components that appear on first tab for keyboard…" at bounding box center [440, 203] width 436 height 41
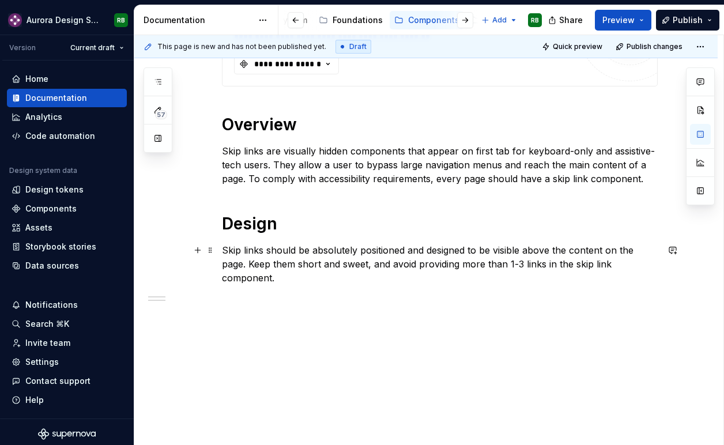
scroll to position [245, 0]
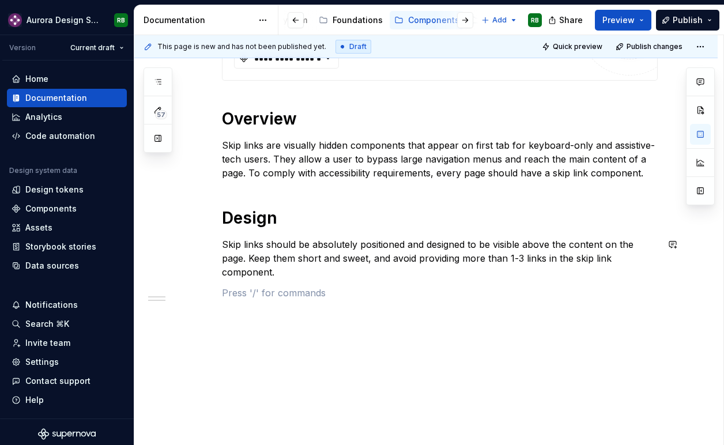
click at [296, 282] on div "**********" at bounding box center [440, 159] width 436 height 324
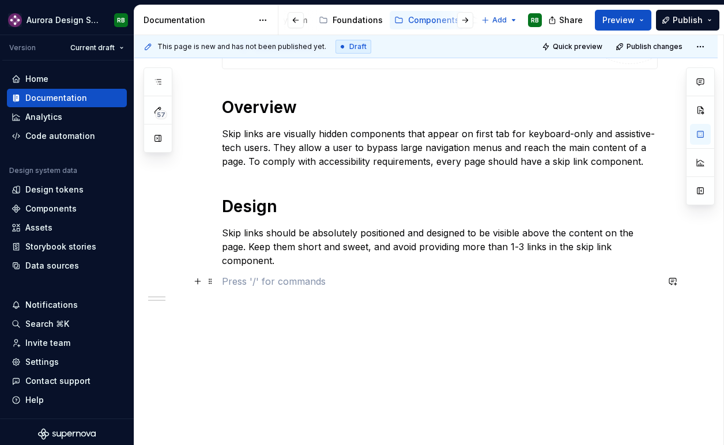
scroll to position [257, 0]
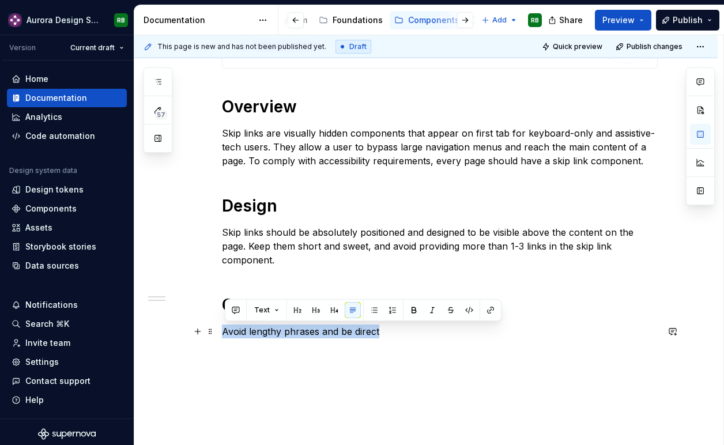
click at [226, 331] on p "Avoid lengthy phrases and be direct" at bounding box center [440, 331] width 436 height 14
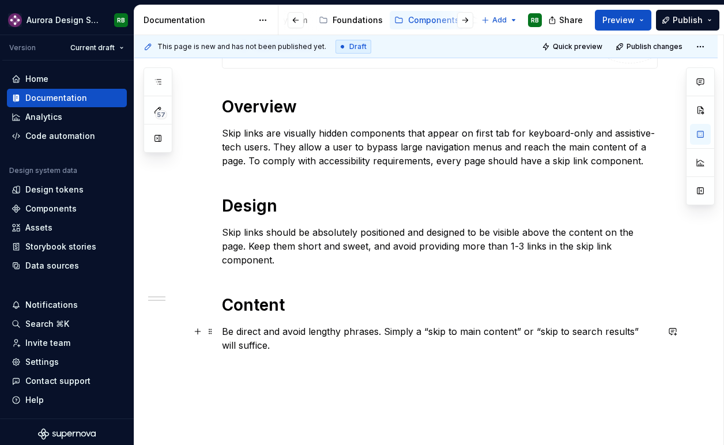
click at [226, 332] on p "Be direct and avoid lengthy phrases. Simply a “skip to main content” or “skip t…" at bounding box center [440, 338] width 436 height 28
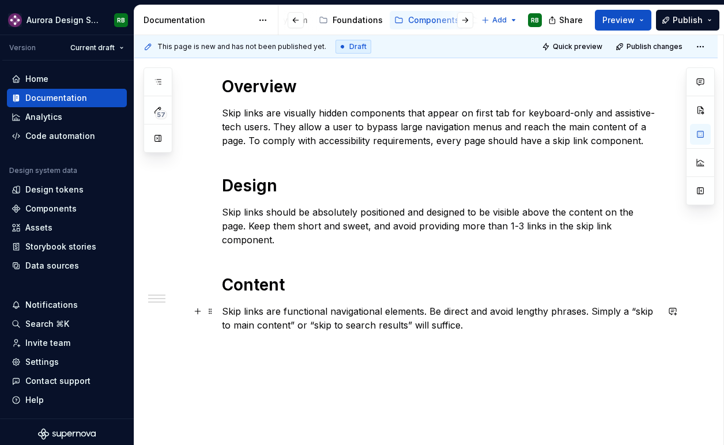
scroll to position [282, 0]
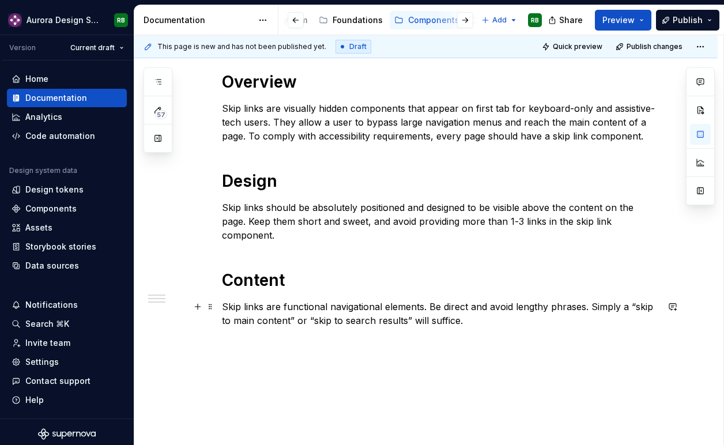
click at [476, 319] on p "Skip links are functional navigational elements. Be direct and avoid lengthy ph…" at bounding box center [440, 314] width 436 height 28
click at [470, 320] on p "Skip links are functional navigational elements. Be direct and avoid lengthy ph…" at bounding box center [440, 314] width 436 height 28
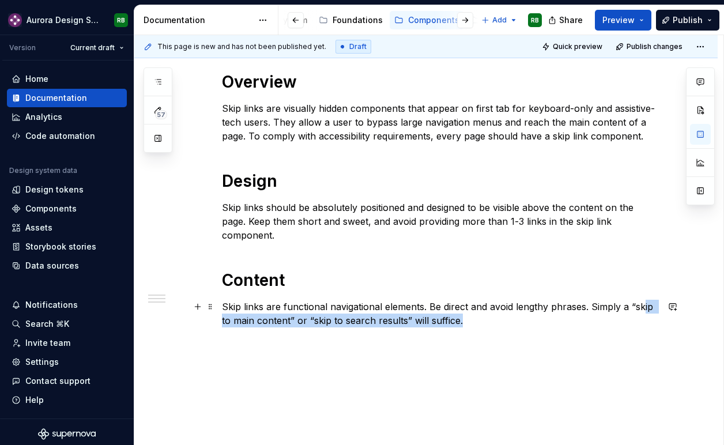
drag, startPoint x: 643, startPoint y: 313, endPoint x: 643, endPoint y: 306, distance: 7.5
click at [643, 308] on p "Skip links are functional navigational elements. Be direct and avoid lengthy ph…" at bounding box center [440, 314] width 436 height 28
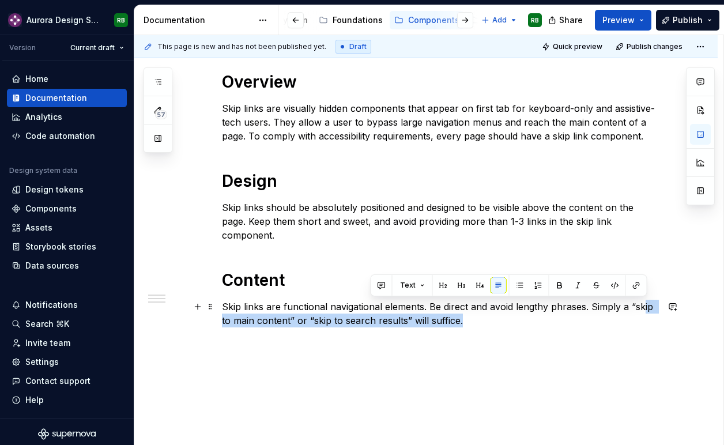
click at [643, 306] on p "Skip links are functional navigational elements. Be direct and avoid lengthy ph…" at bounding box center [440, 314] width 436 height 28
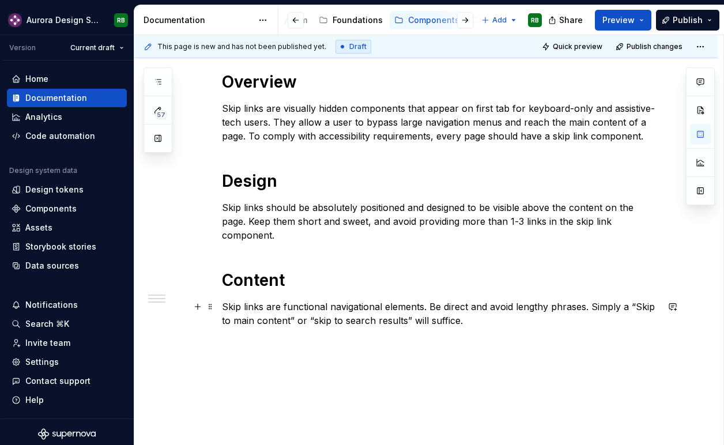
click at [317, 321] on p "Skip links are functional navigational elements. Be direct and avoid lengthy ph…" at bounding box center [440, 314] width 436 height 28
click at [475, 321] on p "Skip links are functional navigational elements. Be direct and avoid lengthy ph…" at bounding box center [440, 314] width 436 height 28
click at [468, 320] on p "Skip links are functional navigational elements. Be direct and avoid lengthy ph…" at bounding box center [440, 314] width 436 height 28
click at [423, 236] on p "Skip links should be absolutely positioned and designed to be visible above the…" at bounding box center [440, 220] width 436 height 41
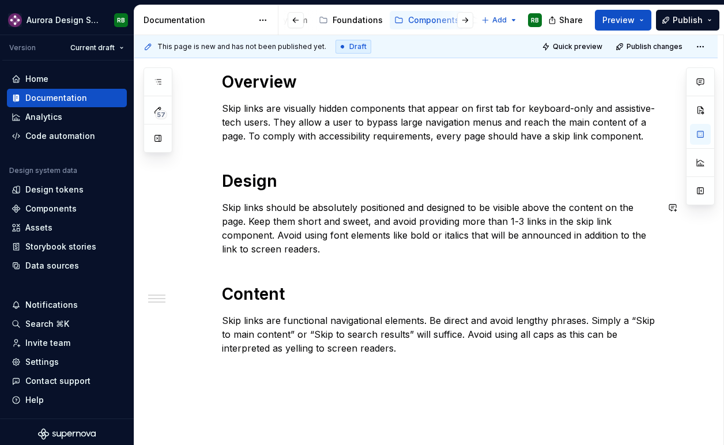
scroll to position [338, 0]
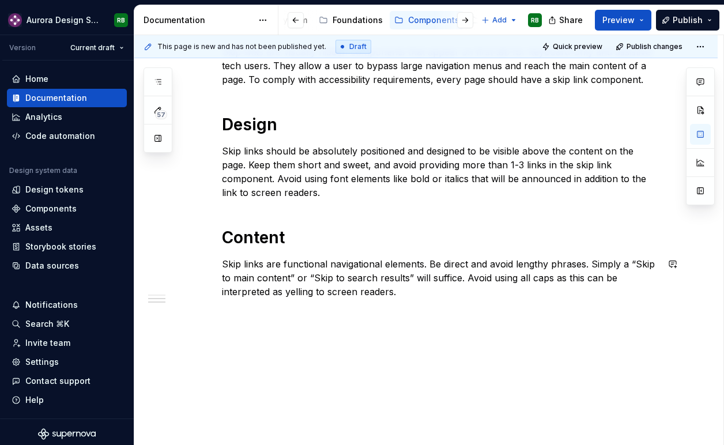
click at [294, 325] on div "**********" at bounding box center [425, 161] width 583 height 570
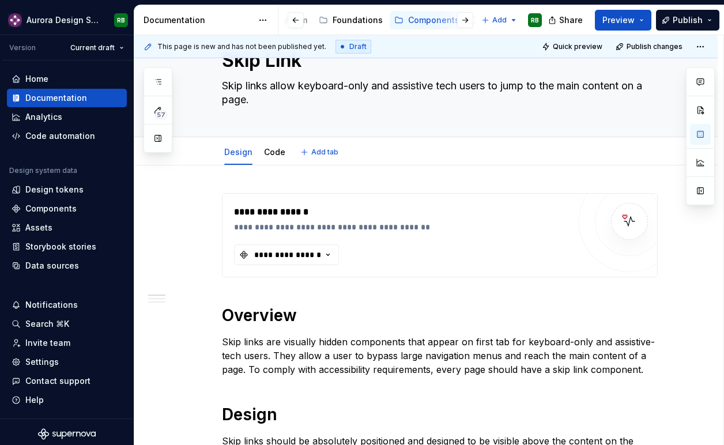
scroll to position [0, 0]
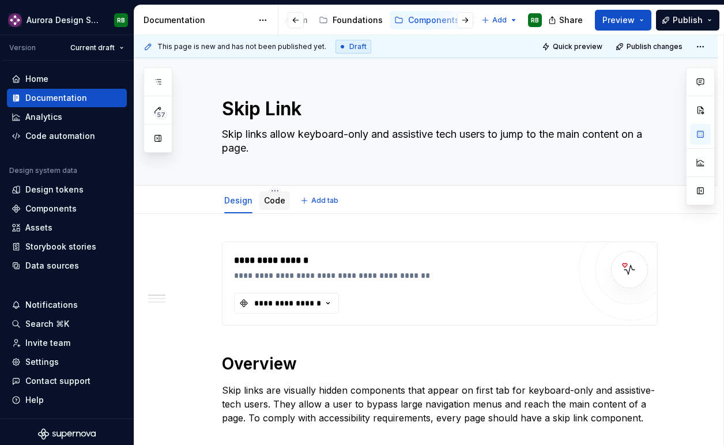
click at [275, 195] on link "Code" at bounding box center [274, 200] width 21 height 10
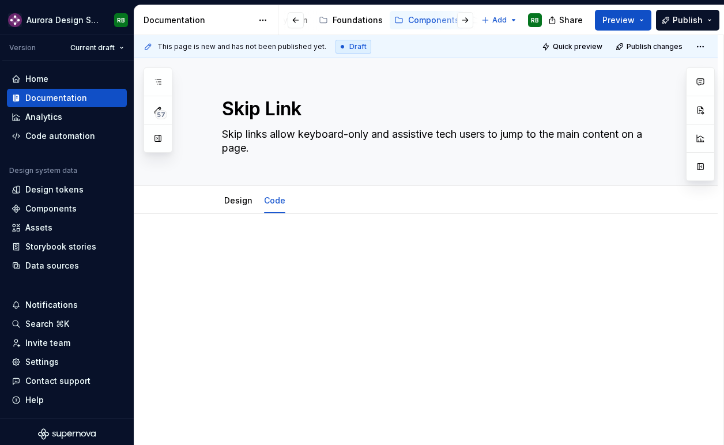
click at [278, 257] on div at bounding box center [440, 263] width 436 height 44
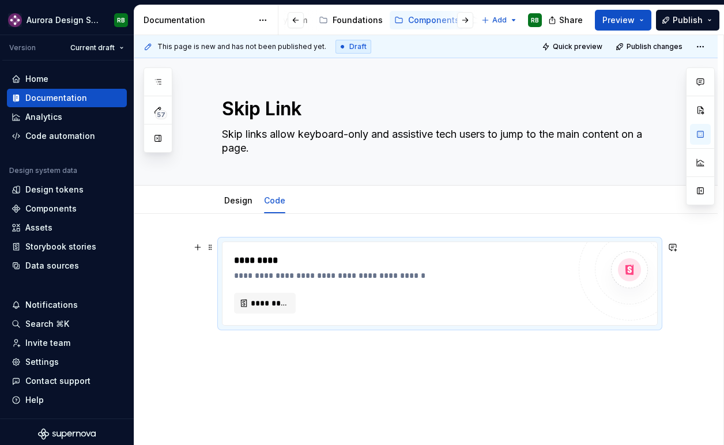
scroll to position [27, 0]
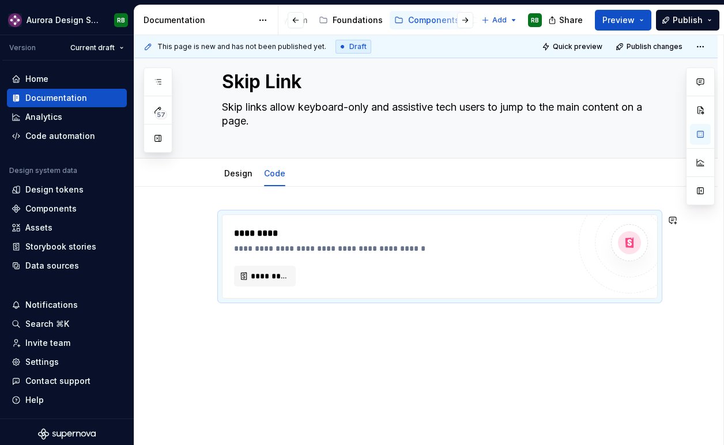
click at [277, 323] on div "**********" at bounding box center [425, 316] width 583 height 259
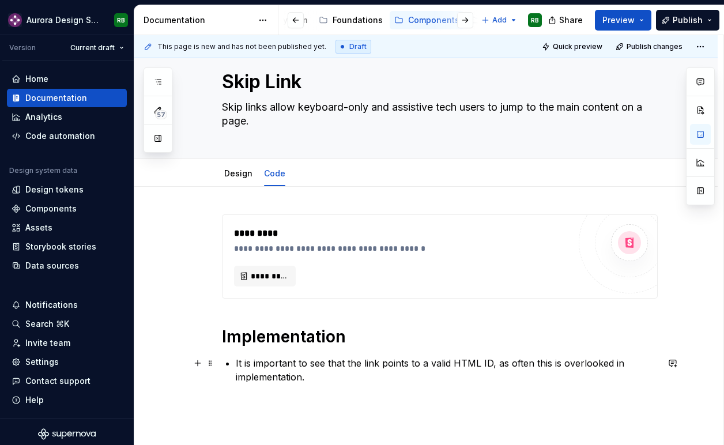
click at [235, 363] on div "**********" at bounding box center [440, 298] width 436 height 169
click at [237, 360] on div "**********" at bounding box center [440, 298] width 436 height 169
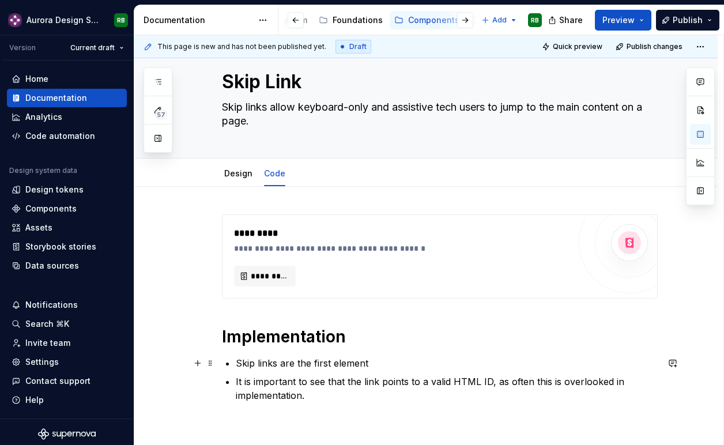
click at [332, 361] on p "Skip links are the first element" at bounding box center [447, 363] width 422 height 14
click at [422, 362] on p "Skip links are the first focusable element" at bounding box center [447, 363] width 422 height 14
click at [443, 362] on p "Skip links are the first focusable element. It is common to add taborder=-1 to" at bounding box center [447, 363] width 422 height 14
click at [444, 362] on p "Skip links are the first focusable element. It is common to add taborder=-1 to" at bounding box center [447, 363] width 422 height 14
click at [444, 362] on p "Skip links are the first focusable element. It is chommon to add taborder=-1 to" at bounding box center [447, 363] width 422 height 14
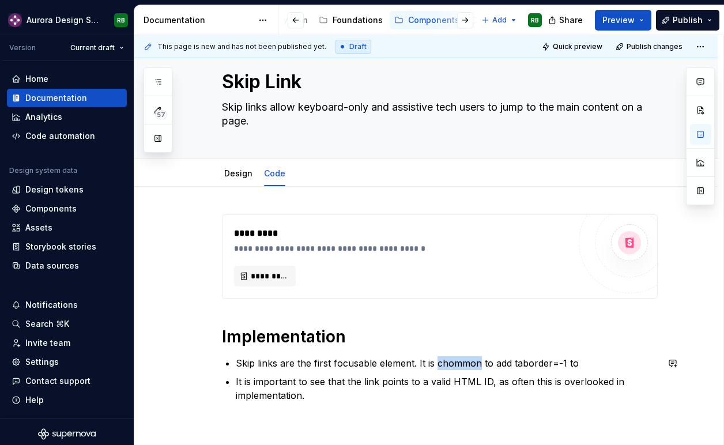
click at [444, 362] on p "Skip links are the first focusable element. It is chommon to add taborder=-1 to" at bounding box center [447, 363] width 422 height 14
click at [589, 361] on p "Skip links are the first focusable element. It is helpful to add taborder=-1 to" at bounding box center [447, 363] width 422 height 14
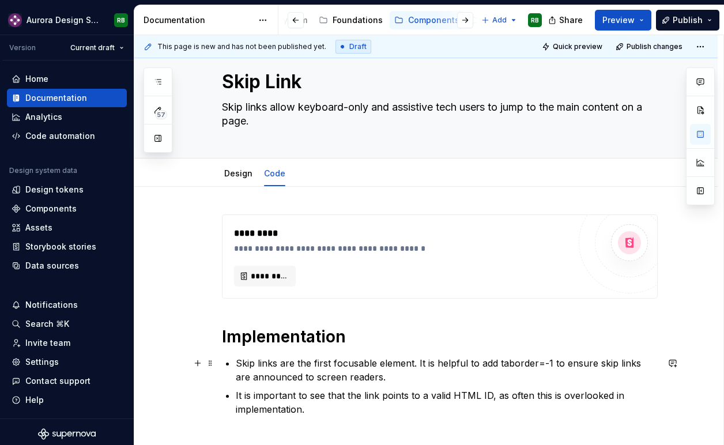
click at [302, 376] on p "Skip links are the first focusable element. It is helpful to add taborder=-1 to…" at bounding box center [447, 370] width 422 height 28
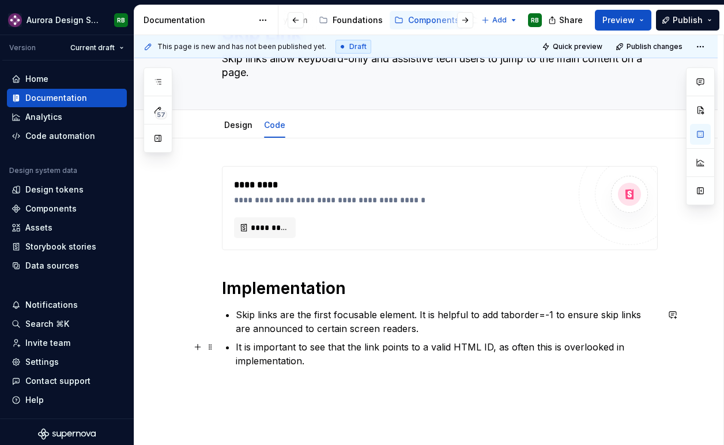
scroll to position [78, 0]
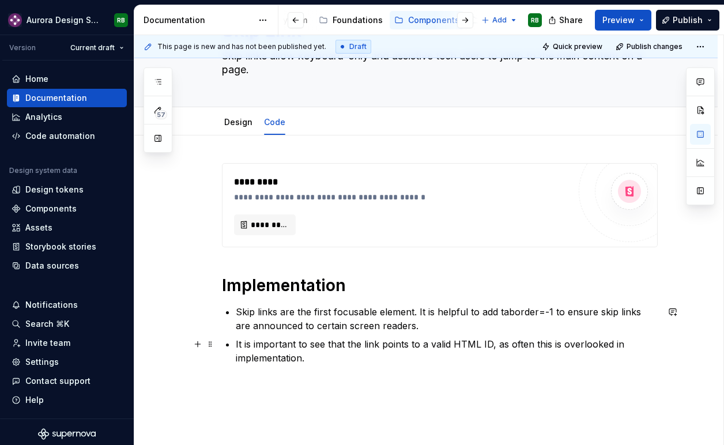
click at [325, 361] on p "It is important to see that the link points to a valid HTML ID, as often this i…" at bounding box center [447, 351] width 422 height 28
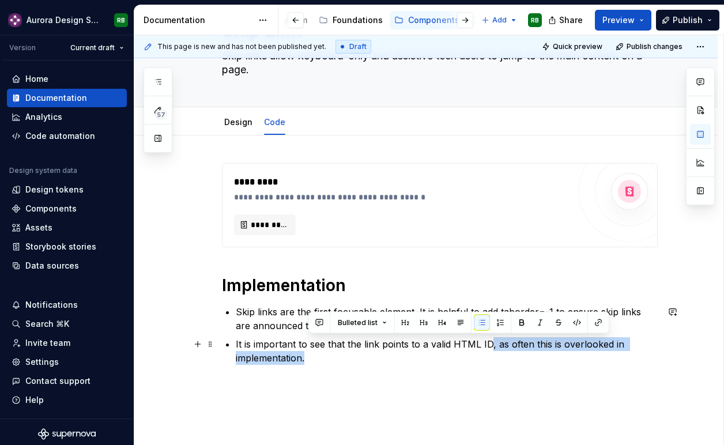
click at [491, 347] on p "It is important to see that the link points to a valid HTML ID, as often this i…" at bounding box center [447, 351] width 422 height 28
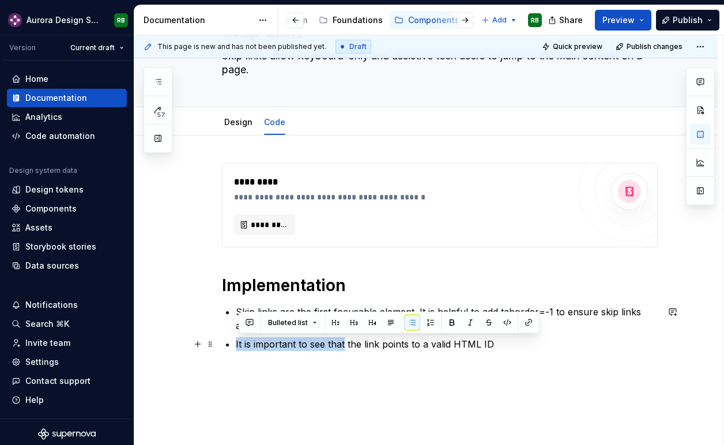
drag, startPoint x: 347, startPoint y: 343, endPoint x: 238, endPoint y: 346, distance: 108.9
click at [237, 346] on div "**********" at bounding box center [440, 257] width 436 height 188
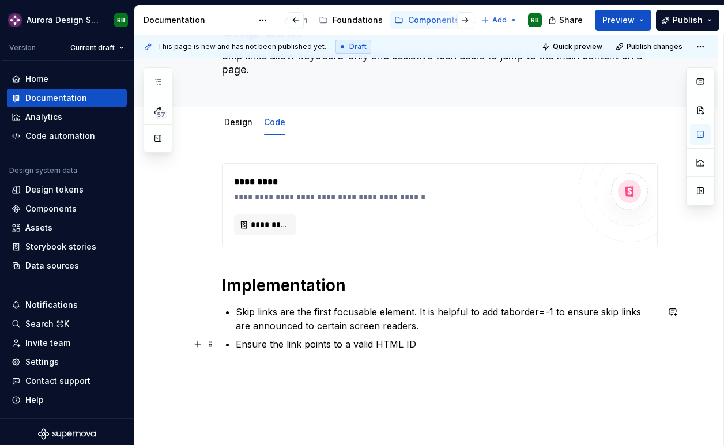
click at [422, 349] on p "Ensure the link points to a valid HTML ID" at bounding box center [447, 344] width 422 height 14
click at [240, 128] on div "Design" at bounding box center [238, 122] width 28 height 14
click at [313, 364] on div "**********" at bounding box center [440, 264] width 436 height 202
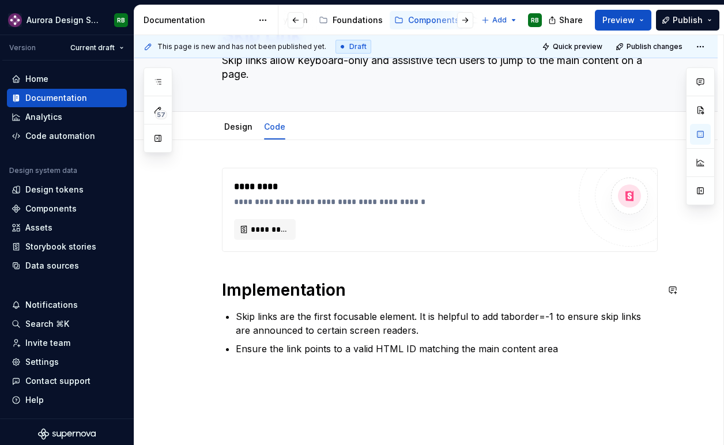
scroll to position [71, 0]
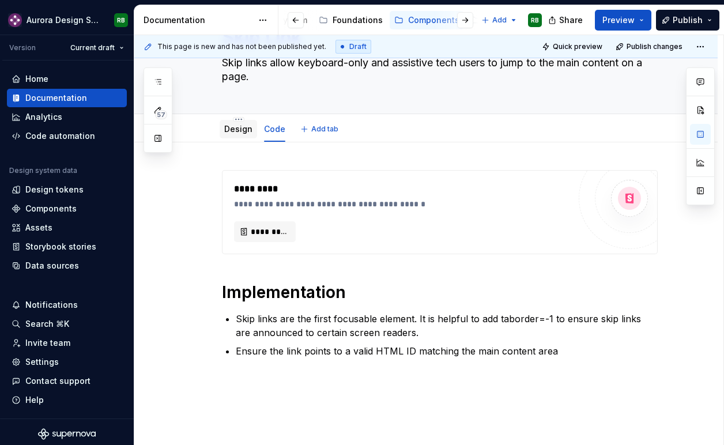
click at [243, 133] on link "Design" at bounding box center [238, 129] width 28 height 10
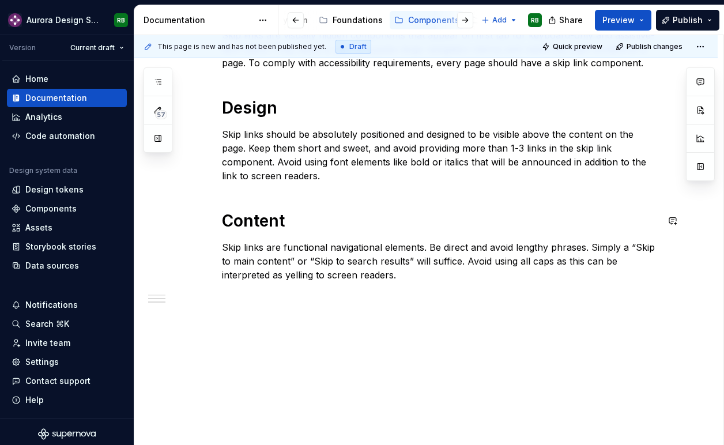
scroll to position [359, 0]
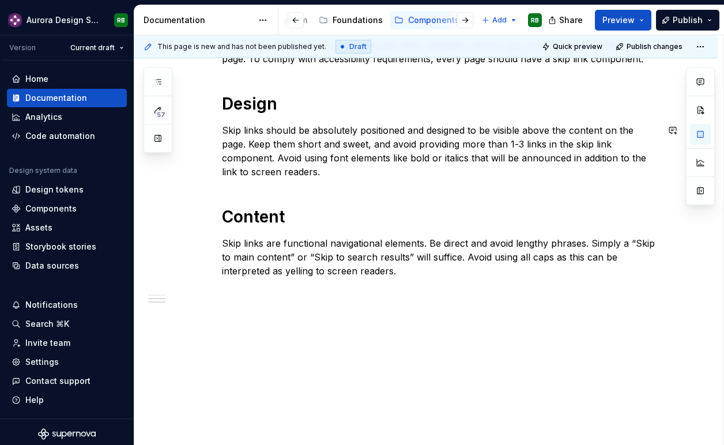
click at [335, 189] on div "**********" at bounding box center [440, 90] width 436 height 416
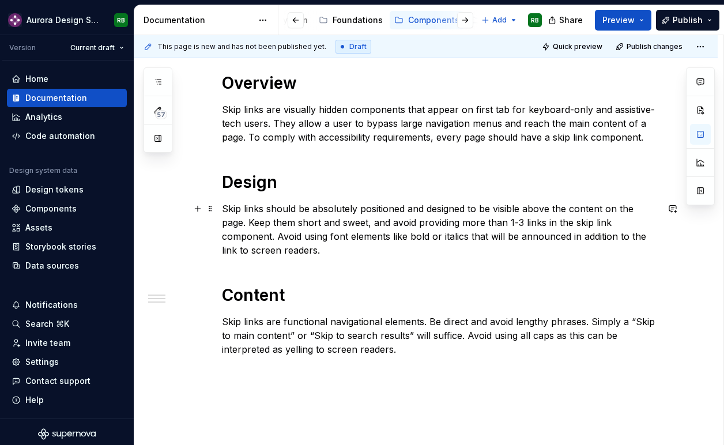
scroll to position [283, 0]
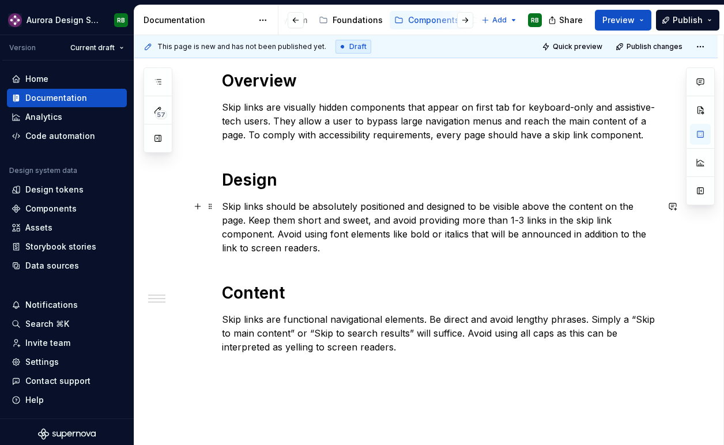
click at [388, 240] on p "Skip links should be absolutely positioned and designed to be visible above the…" at bounding box center [440, 226] width 436 height 55
click at [367, 248] on p "Skip links should be absolutely positioned and designed to be visible above the…" at bounding box center [440, 226] width 436 height 55
click at [307, 234] on p "Skip links should be absolutely positioned and designed to be visible above the…" at bounding box center [440, 226] width 436 height 55
click at [456, 245] on p "Skip links should be absolutely positioned and designed to be visible above the…" at bounding box center [440, 226] width 436 height 55
click at [456, 236] on p "Skip links should be absolutely positioned and designed to be visible above the…" at bounding box center [440, 226] width 436 height 55
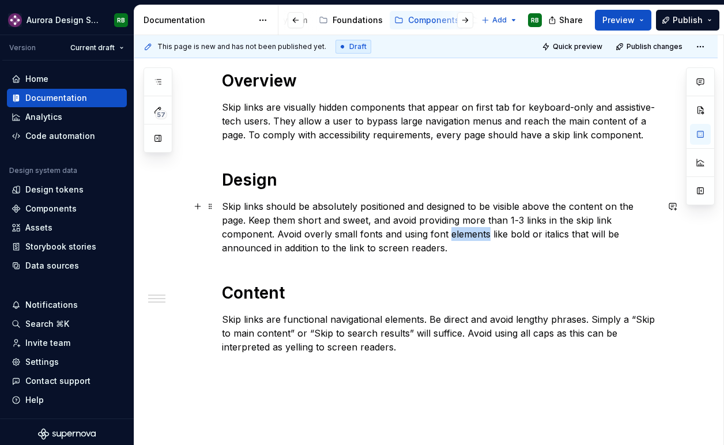
click at [456, 236] on p "Skip links should be absolutely positioned and designed to be visible above the…" at bounding box center [440, 226] width 436 height 55
click at [489, 247] on p "Skip links should be absolutely positioned and designed to be visible above the…" at bounding box center [440, 226] width 436 height 55
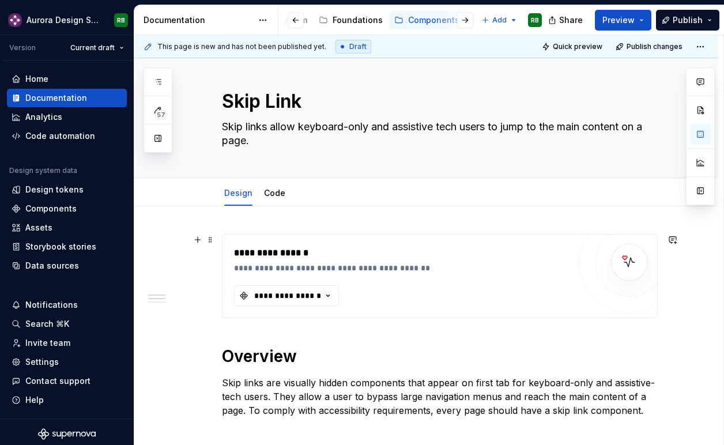
scroll to position [0, 0]
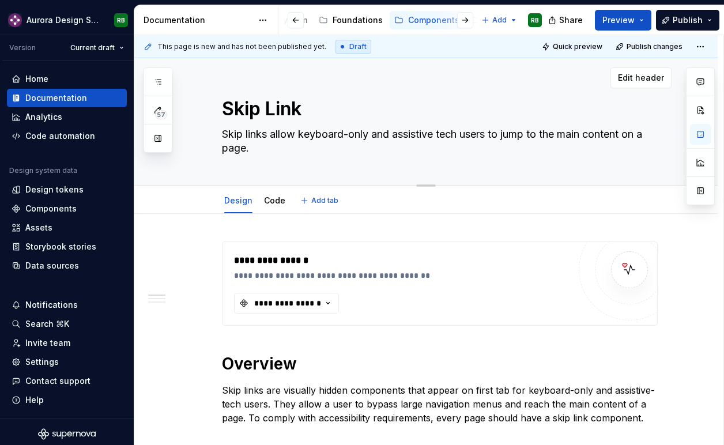
click at [516, 133] on textarea "Skip links allow keyboard-only and assistive tech users to jump to the main con…" at bounding box center [437, 141] width 436 height 32
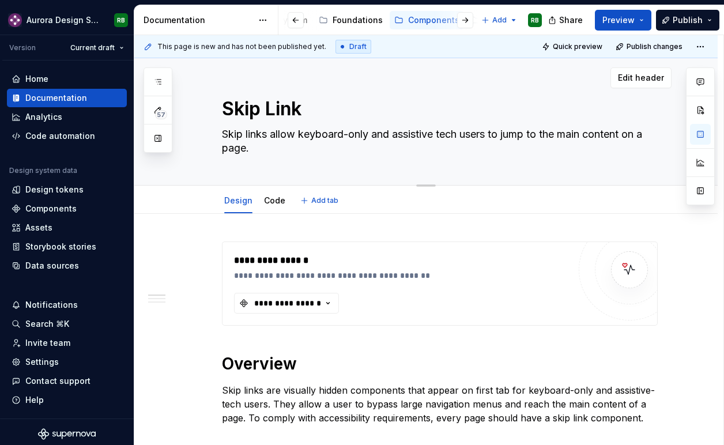
click at [516, 133] on textarea "Skip links allow keyboard-only and assistive tech users to jump to the main con…" at bounding box center [437, 141] width 436 height 32
click at [533, 137] on textarea "Skip links allow keyboard-only and assistive tech users to jump to the main con…" at bounding box center [437, 141] width 436 height 32
click at [319, 152] on textarea "Skip links allow keyboard-only and assistive tech users to skip large menus and…" at bounding box center [437, 141] width 436 height 32
click at [365, 150] on textarea "Skip links allow keyboard-only and assistive tech users to skip large menus and…" at bounding box center [437, 141] width 436 height 32
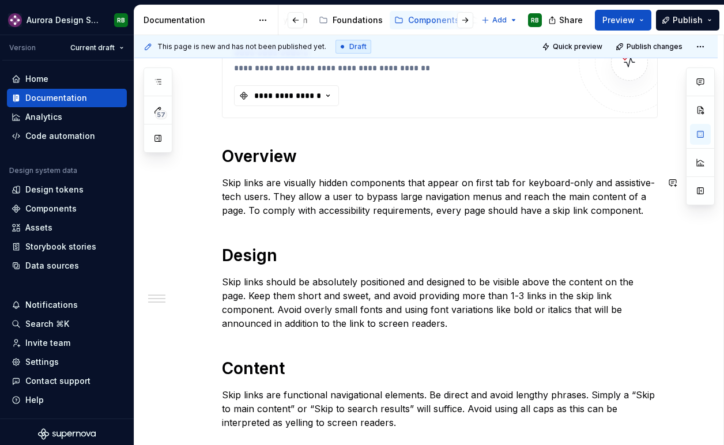
scroll to position [225, 0]
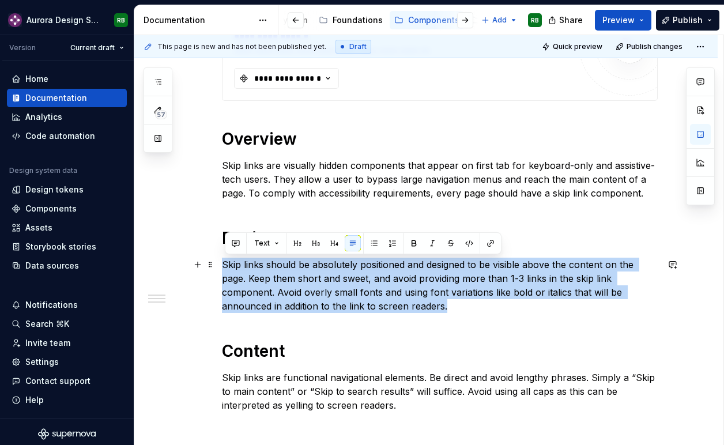
drag, startPoint x: 461, startPoint y: 305, endPoint x: 219, endPoint y: 264, distance: 244.8
click at [219, 264] on div "**********" at bounding box center [425, 284] width 583 height 591
copy p "Skip links should be absolutely positioned and designed to be visible above the…"
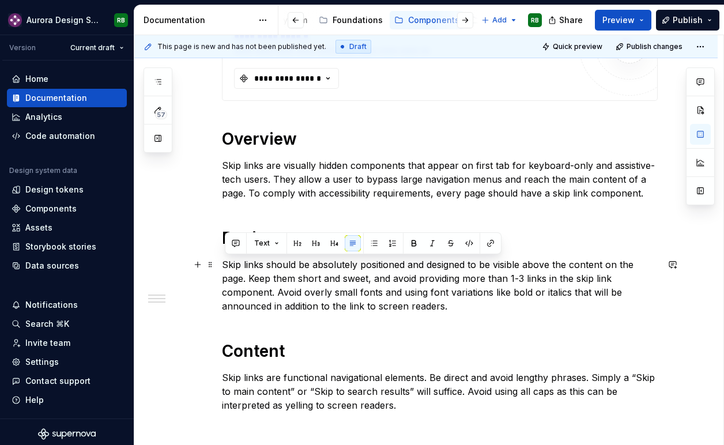
click at [279, 271] on p "Skip links should be absolutely positioned and designed to be visible above the…" at bounding box center [440, 285] width 436 height 55
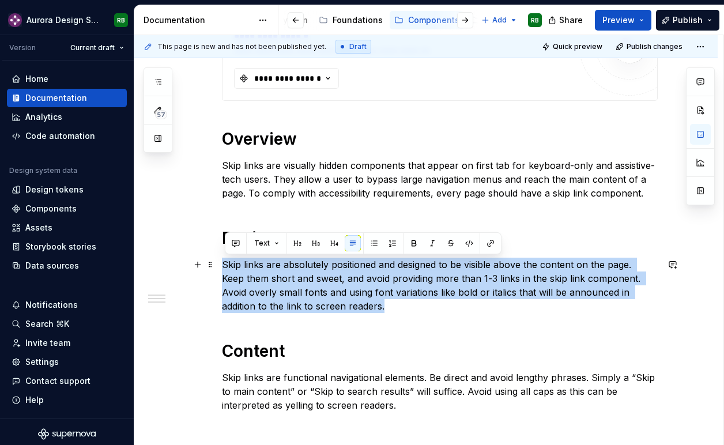
drag, startPoint x: 357, startPoint y: 307, endPoint x: 223, endPoint y: 267, distance: 139.4
click at [223, 267] on div "**********" at bounding box center [425, 284] width 583 height 591
copy p "Skip links are absolutely positioned and designed to be visible above the conte…"
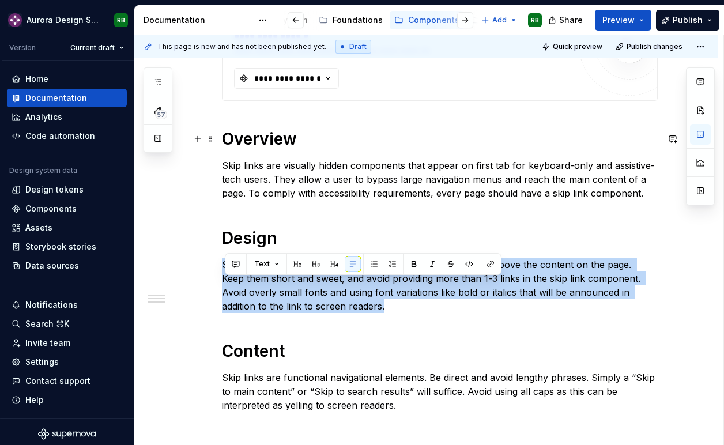
scroll to position [0, 0]
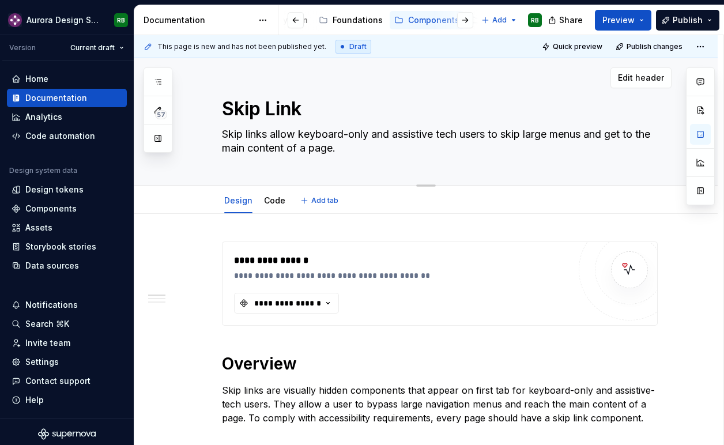
drag, startPoint x: 365, startPoint y: 153, endPoint x: 362, endPoint y: 144, distance: 9.1
click at [362, 144] on textarea "Skip links allow keyboard-only and assistive tech users to skip large menus and…" at bounding box center [437, 141] width 436 height 32
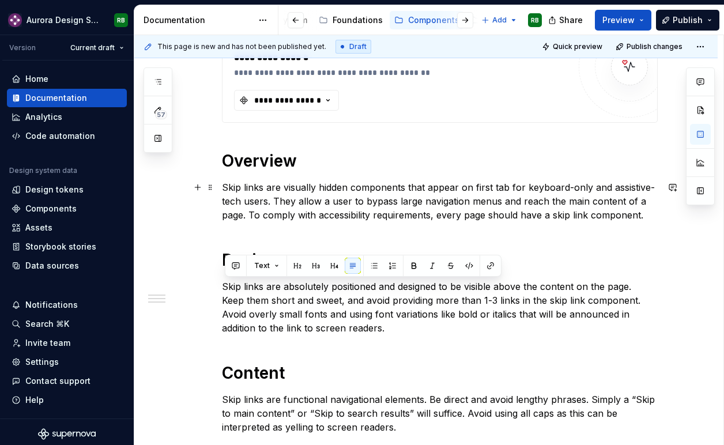
scroll to position [202, 0]
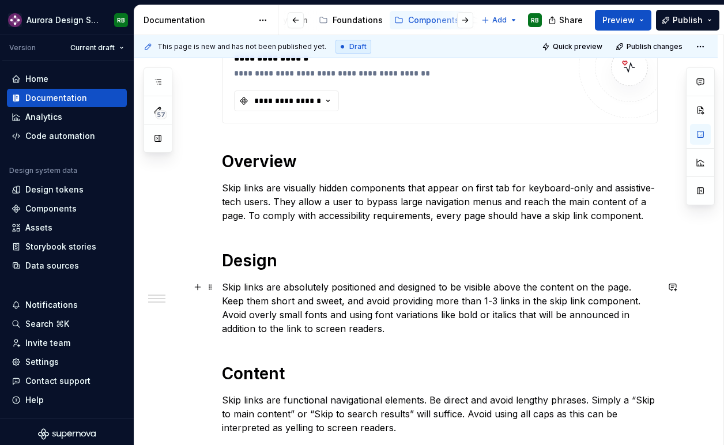
click at [300, 311] on p "Skip links are absolutely positioned and designed to be visible above the conte…" at bounding box center [440, 307] width 436 height 55
click at [395, 309] on p "Skip links are absolutely positioned and designed to be visible above the conte…" at bounding box center [440, 307] width 436 height 55
click at [418, 332] on p "Skip links are absolutely positioned and designed to be visible above the conte…" at bounding box center [440, 307] width 436 height 55
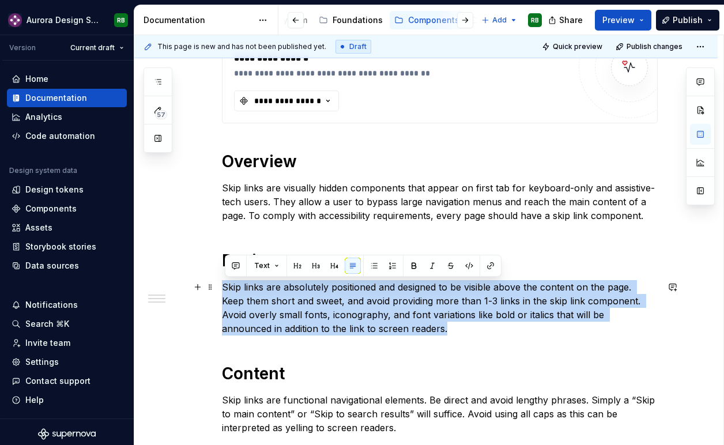
drag, startPoint x: 407, startPoint y: 330, endPoint x: 221, endPoint y: 290, distance: 190.4
click at [221, 290] on div "**********" at bounding box center [425, 307] width 583 height 591
copy p "Skip links are absolutely positioned and designed to be visible above the conte…"
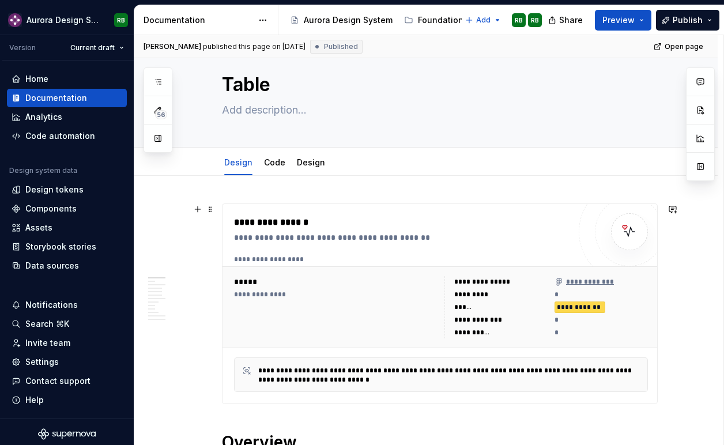
scroll to position [78, 0]
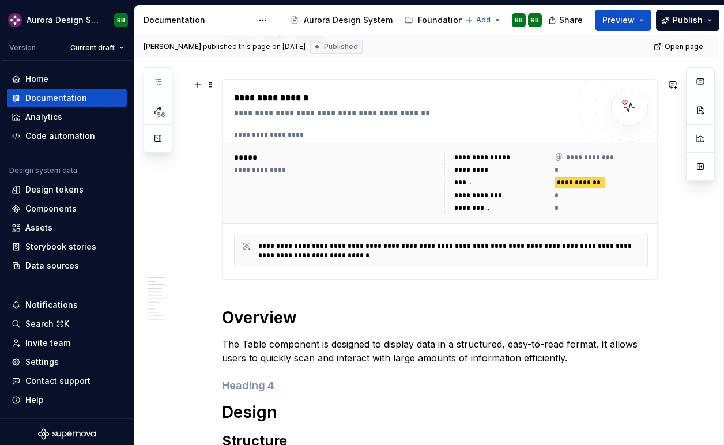
scroll to position [142, 0]
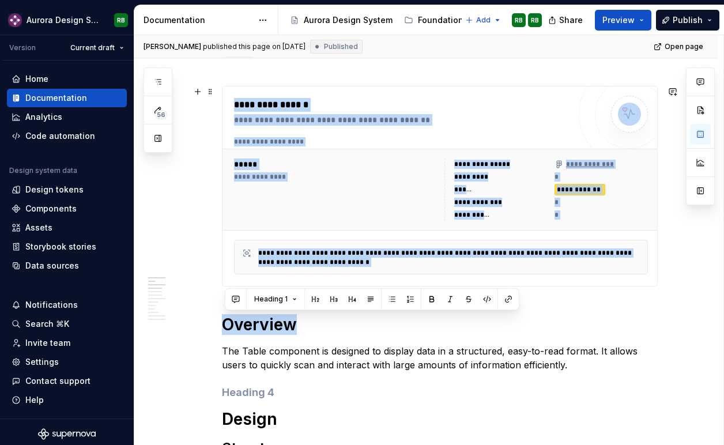
drag, startPoint x: 303, startPoint y: 321, endPoint x: 226, endPoint y: 131, distance: 204.4
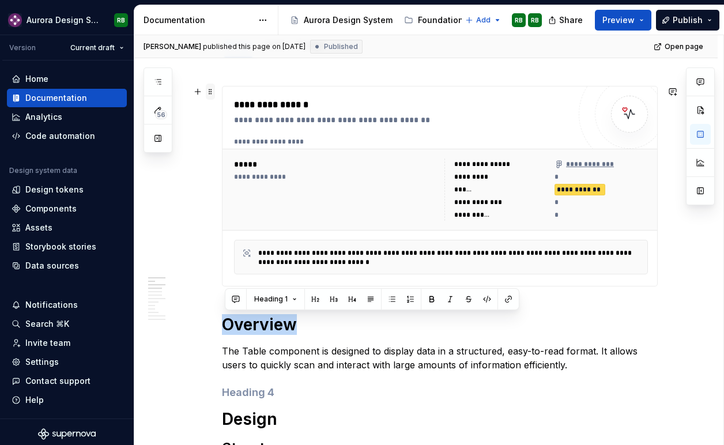
click at [213, 92] on span at bounding box center [210, 92] width 9 height 16
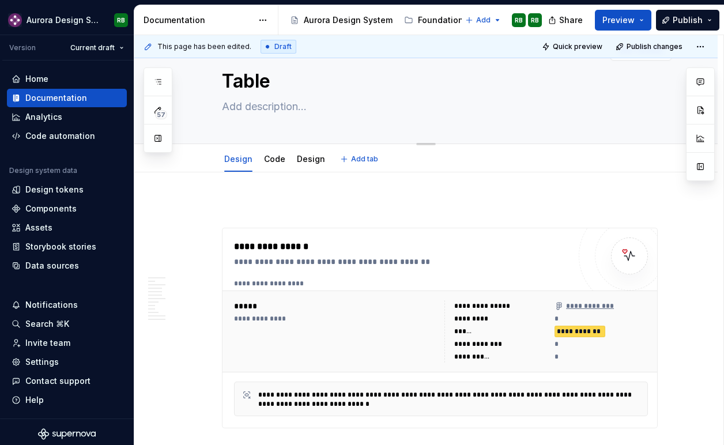
scroll to position [56, 0]
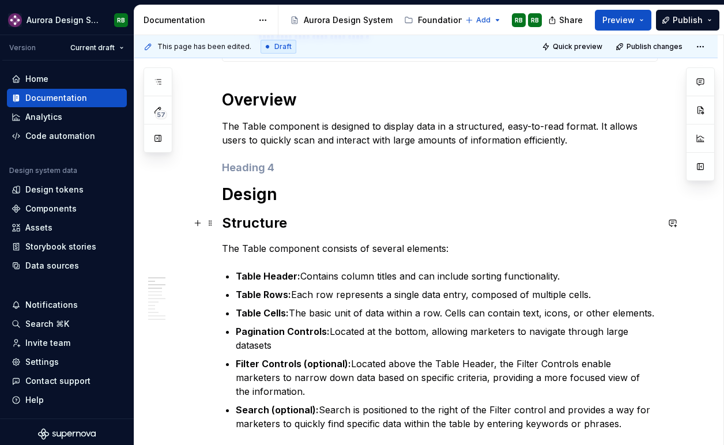
scroll to position [417, 0]
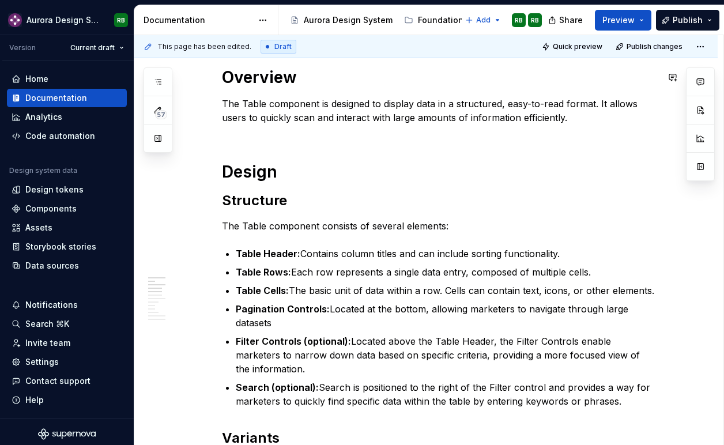
type textarea "*"
